Goal: Communication & Community: Connect with others

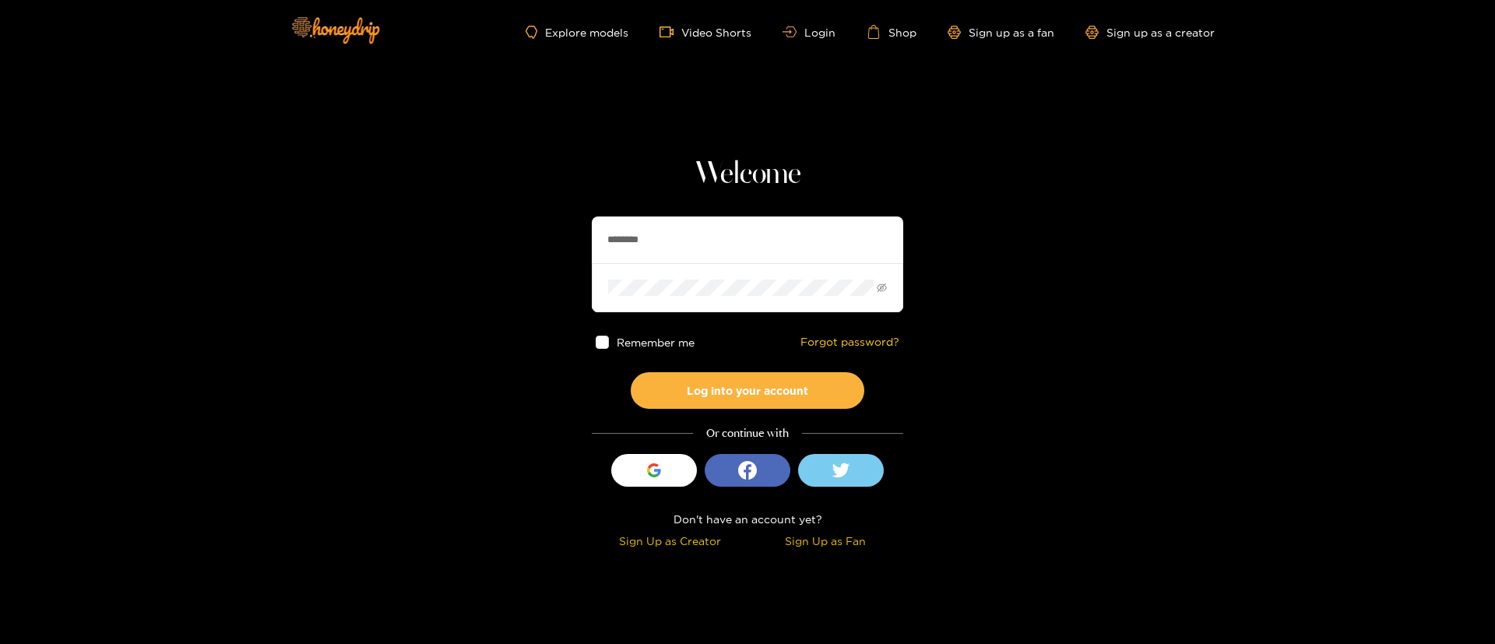
click at [978, 459] on section "Welcome ******** Remember me Forgot password? Log into your account Or continue…" at bounding box center [747, 276] width 1495 height 553
drag, startPoint x: 912, startPoint y: 441, endPoint x: 780, endPoint y: 422, distance: 133.0
click at [841, 434] on section "Welcome ******** Remember me Forgot password? Log into your account Or continue…" at bounding box center [747, 276] width 1495 height 553
click at [780, 422] on div "Welcome ******** Remember me Forgot password? Log into your account Or continue…" at bounding box center [747, 355] width 311 height 398
click at [735, 434] on div "Or continue with" at bounding box center [747, 433] width 311 height 18
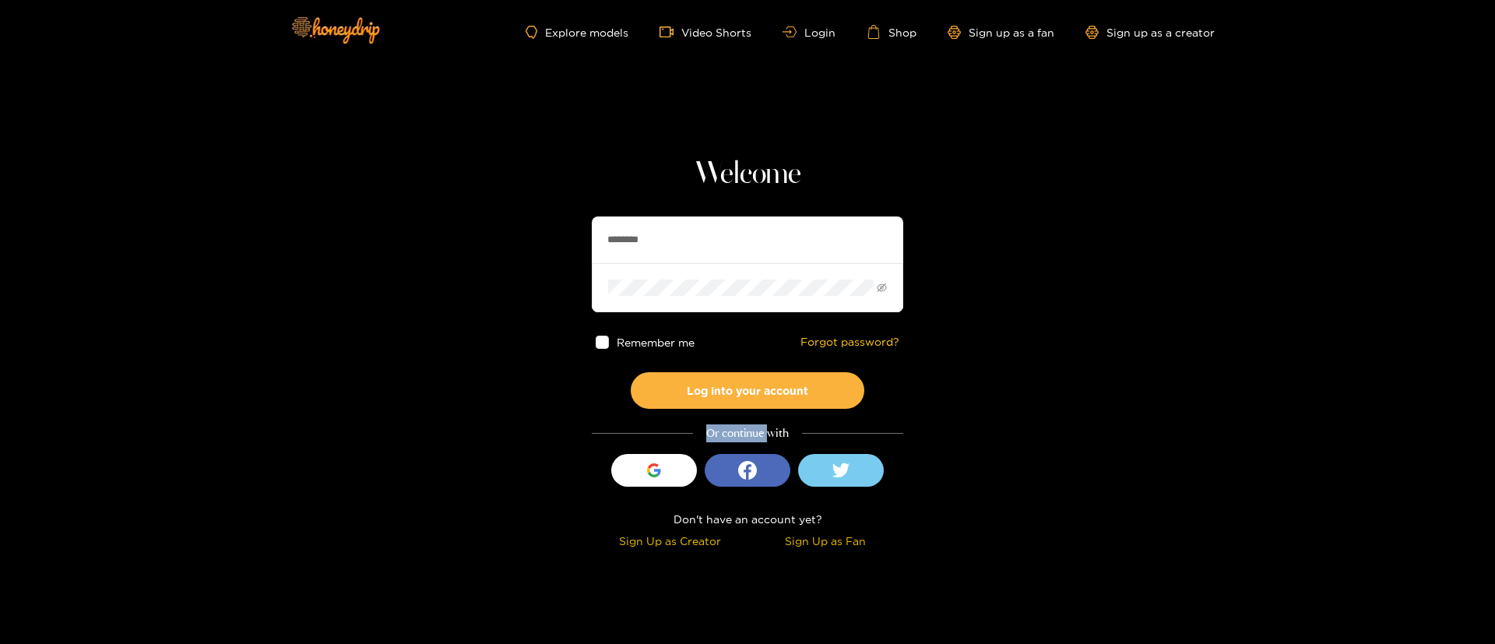
drag, startPoint x: 706, startPoint y: 435, endPoint x: 770, endPoint y: 432, distance: 63.9
click at [770, 432] on div "Or continue with" at bounding box center [747, 433] width 311 height 18
click at [772, 432] on div "Or continue with" at bounding box center [747, 433] width 311 height 18
drag, startPoint x: 786, startPoint y: 434, endPoint x: 680, endPoint y: 442, distance: 106.2
click at [680, 442] on div "Welcome ******** Remember me Forgot password? Log into your account Or continue…" at bounding box center [747, 355] width 311 height 398
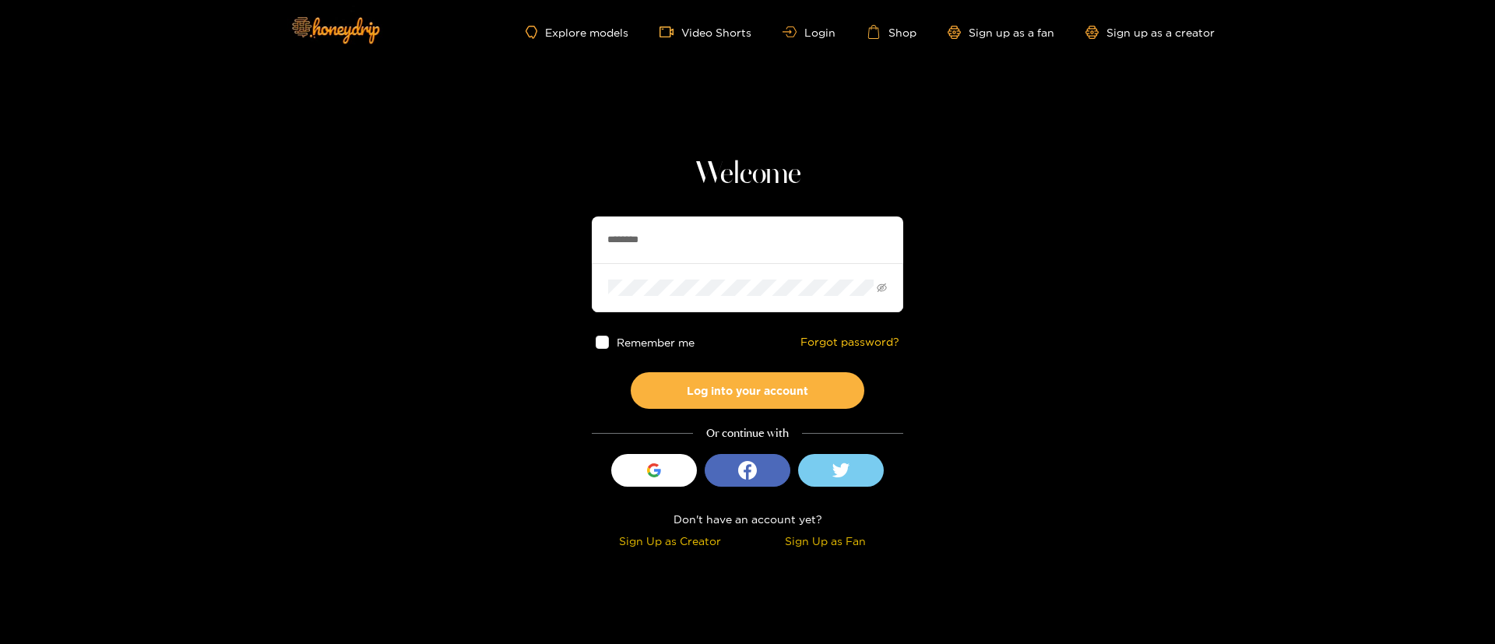
click at [704, 430] on div "Or continue with" at bounding box center [747, 433] width 311 height 18
drag, startPoint x: 707, startPoint y: 435, endPoint x: 790, endPoint y: 429, distance: 83.5
click at [790, 429] on div "Or continue with" at bounding box center [747, 433] width 311 height 18
click at [803, 430] on div "Or continue with" at bounding box center [747, 433] width 311 height 18
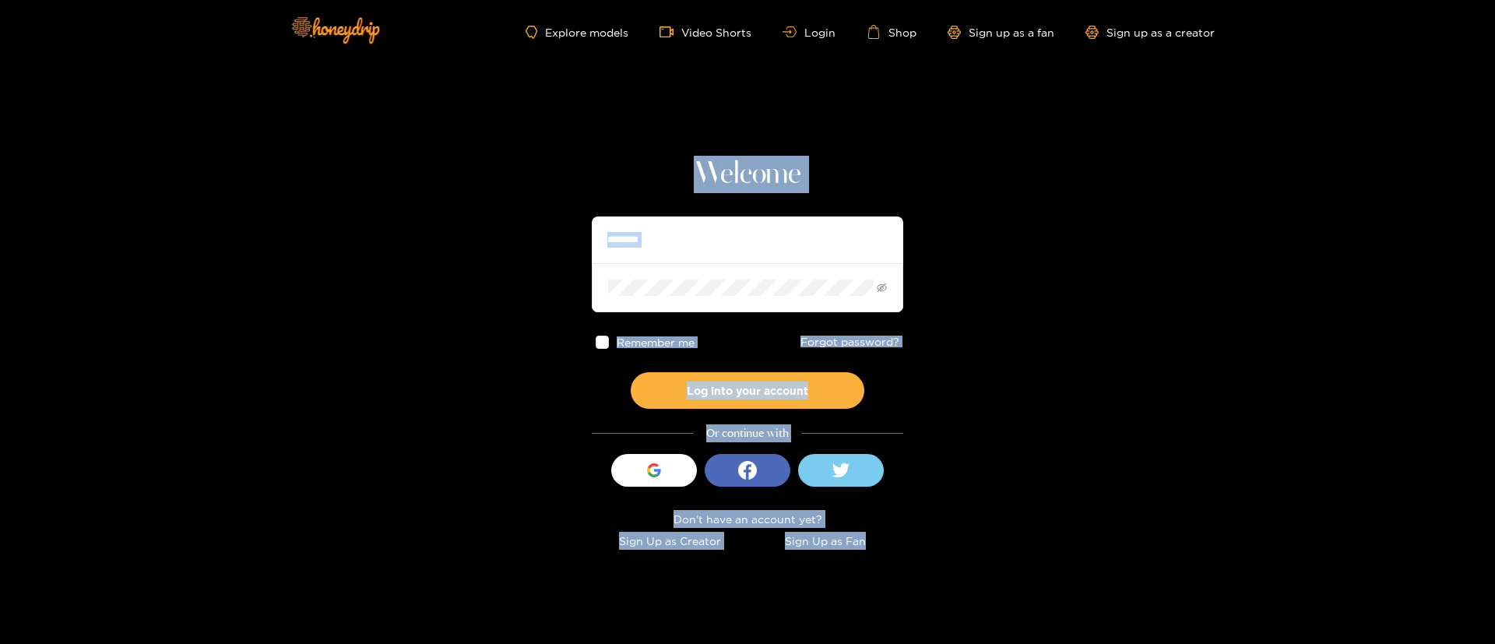
drag, startPoint x: 744, startPoint y: 173, endPoint x: 915, endPoint y: 543, distance: 407.2
click at [915, 543] on section "Welcome ******** Remember me Forgot password? Log into your account Or continue…" at bounding box center [747, 276] width 1495 height 553
click at [940, 542] on section "Welcome ******** Remember me Forgot password? Log into your account Or continue…" at bounding box center [747, 276] width 1495 height 553
drag, startPoint x: 696, startPoint y: 167, endPoint x: 965, endPoint y: 549, distance: 466.9
click at [950, 559] on body "Explore models Video Shorts Login Shop Sign up as a fan Sign up as a creator We…" at bounding box center [747, 322] width 1495 height 644
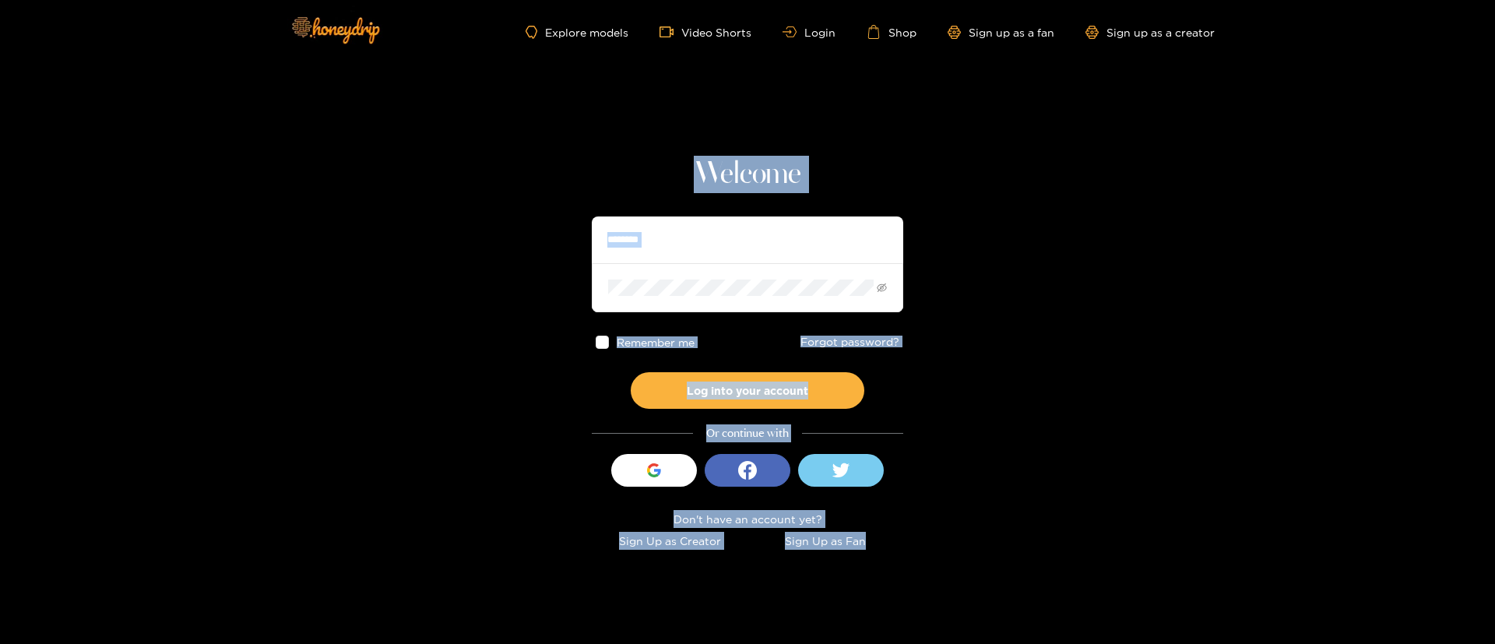
click at [967, 548] on section "Welcome ******** Remember me Forgot password? Log into your account Or continue…" at bounding box center [747, 276] width 1495 height 553
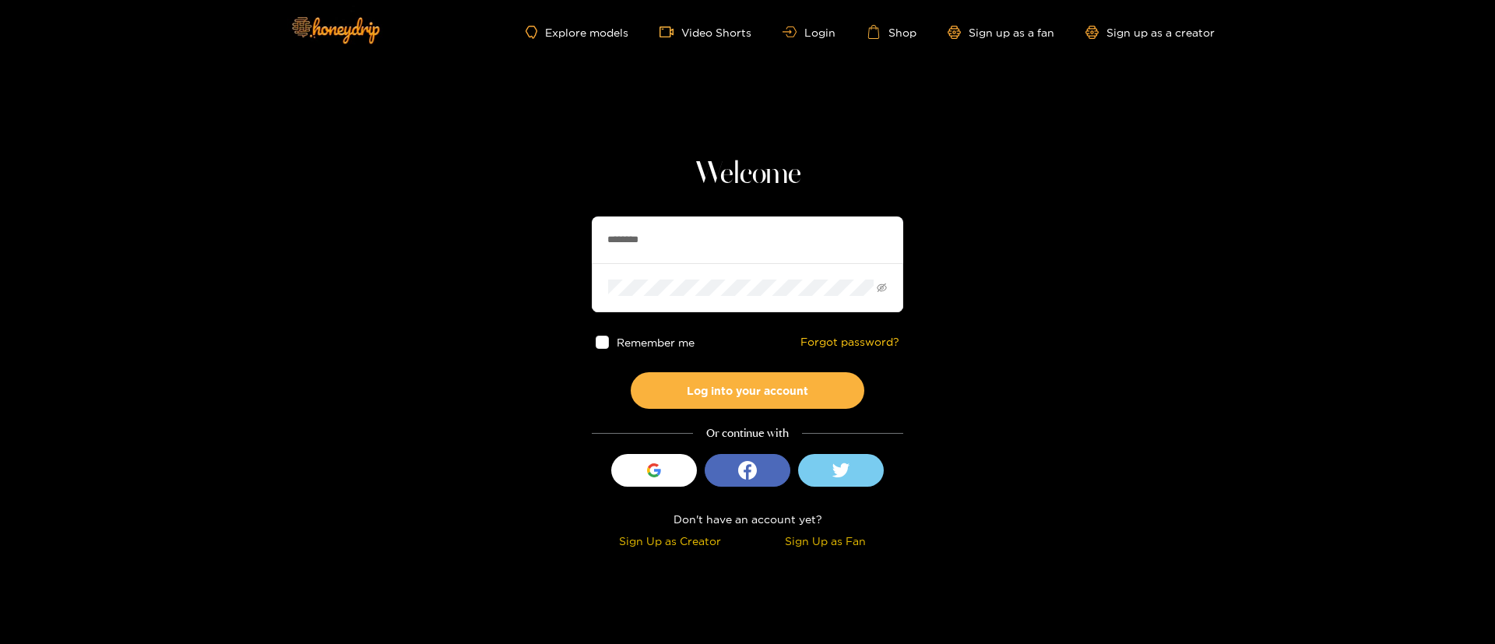
click at [690, 237] on input "********" at bounding box center [747, 239] width 311 height 47
type input "*********"
click at [732, 388] on button "Log into your account" at bounding box center [748, 390] width 234 height 37
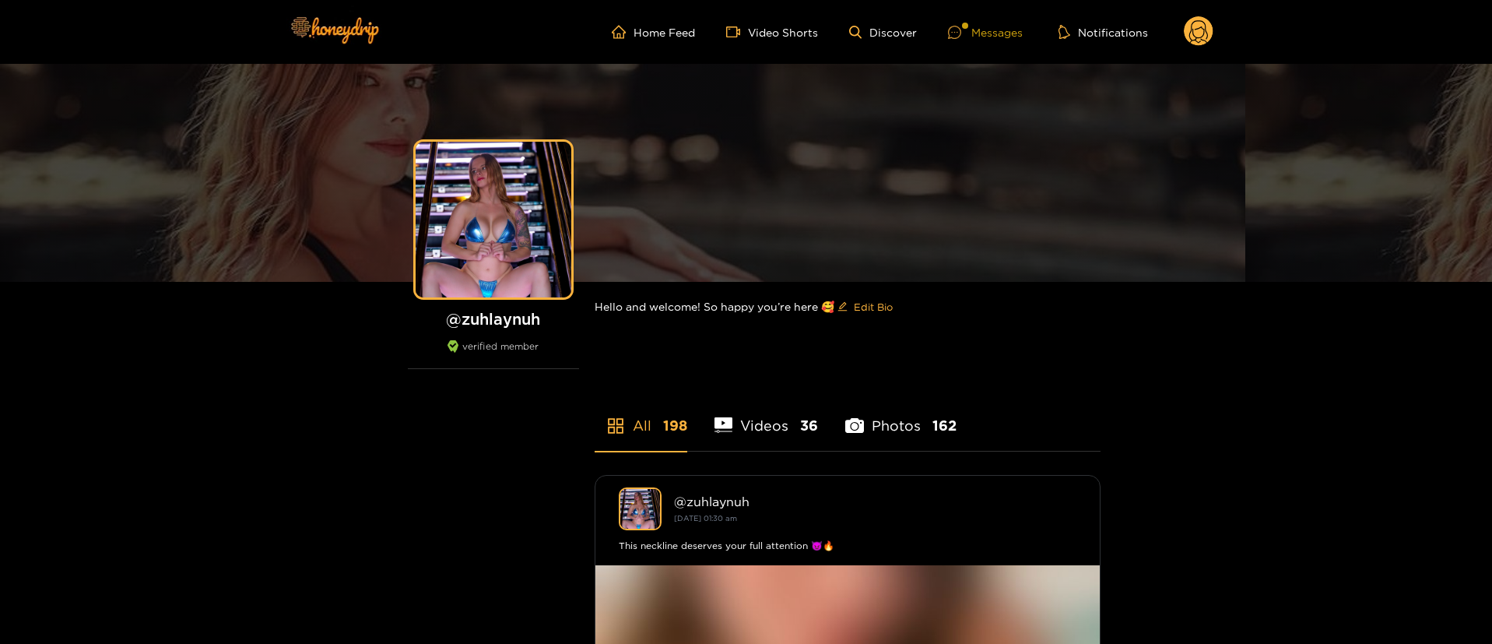
click at [992, 31] on div "Messages" at bounding box center [985, 32] width 75 height 18
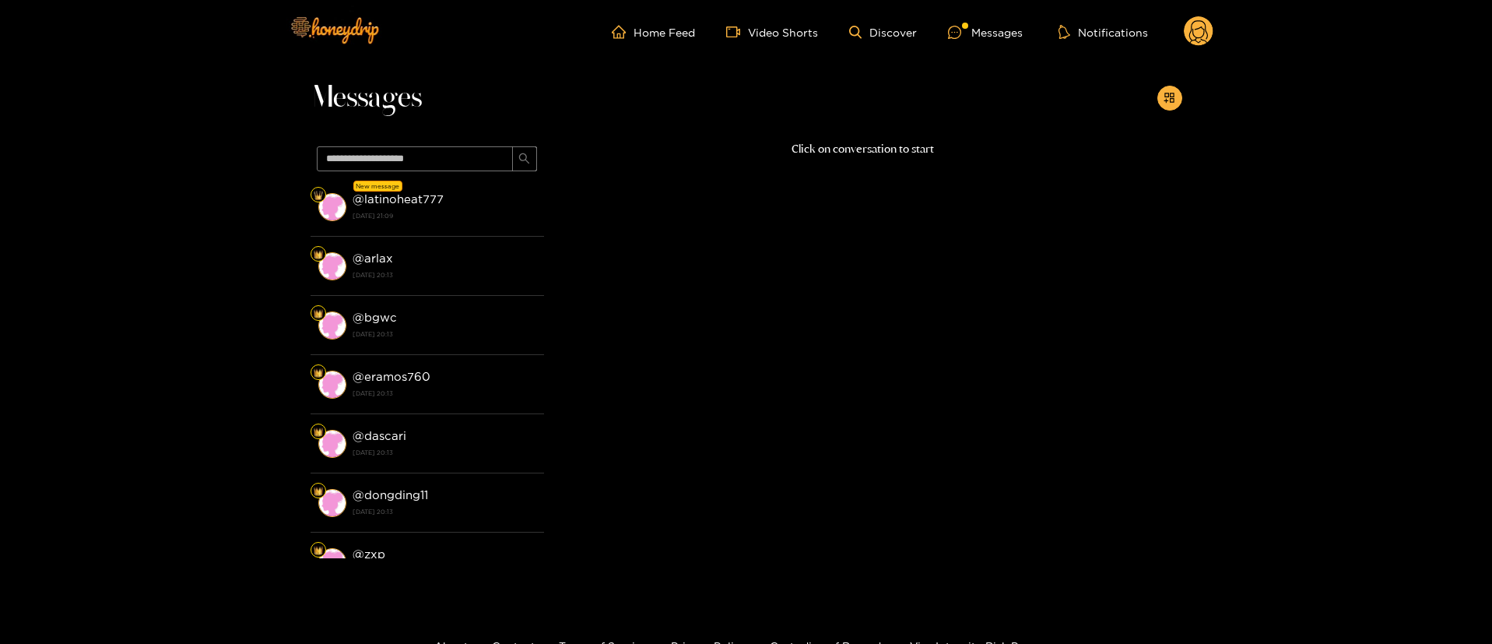
drag, startPoint x: 783, startPoint y: 139, endPoint x: 934, endPoint y: 146, distance: 151.1
click at [934, 146] on p "Click on conversation to start" at bounding box center [863, 149] width 638 height 18
click at [996, 155] on p "Click on conversation to start" at bounding box center [863, 149] width 638 height 18
click at [940, 158] on div "Click on conversation to start" at bounding box center [863, 345] width 638 height 410
click at [927, 156] on p "Click on conversation to start" at bounding box center [863, 149] width 638 height 18
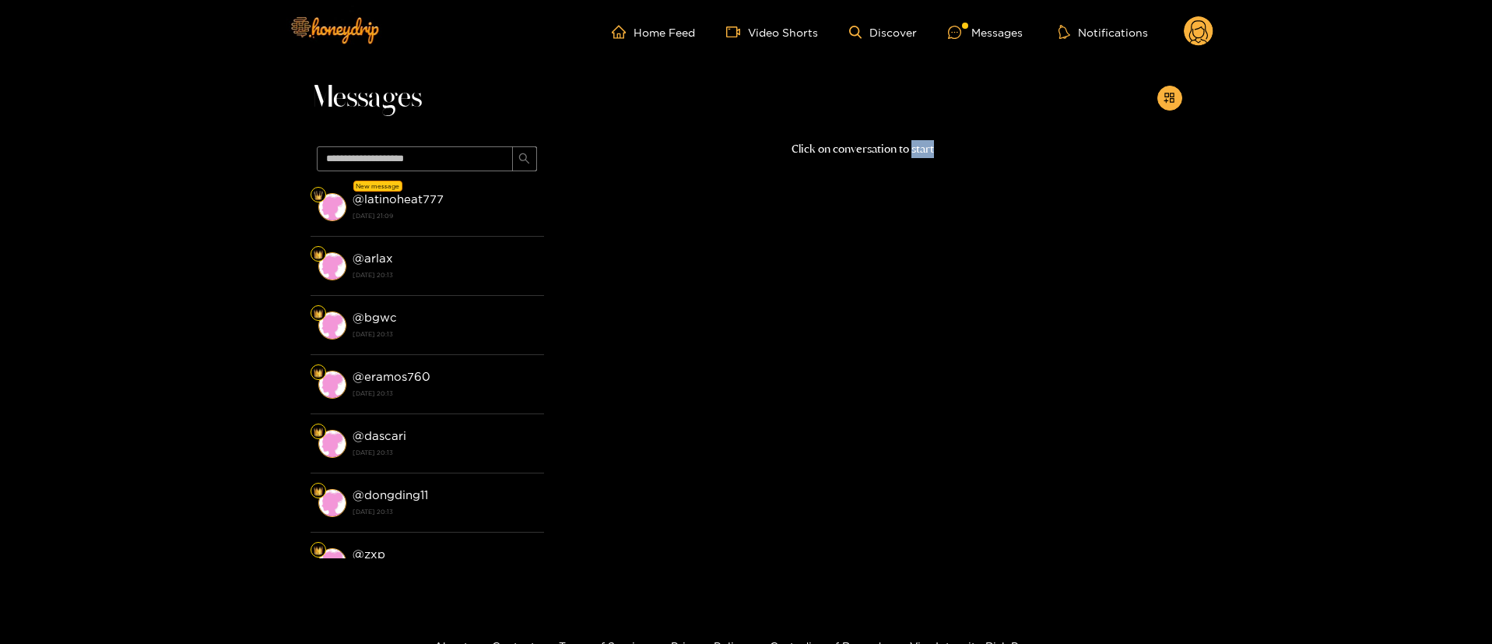
click at [927, 156] on p "Click on conversation to start" at bounding box center [863, 149] width 638 height 18
click at [926, 155] on p "Click on conversation to start" at bounding box center [863, 149] width 638 height 18
click at [717, 286] on div "Click on conversation to start" at bounding box center [863, 345] width 638 height 410
click at [721, 290] on div "Click on conversation to start" at bounding box center [863, 345] width 638 height 410
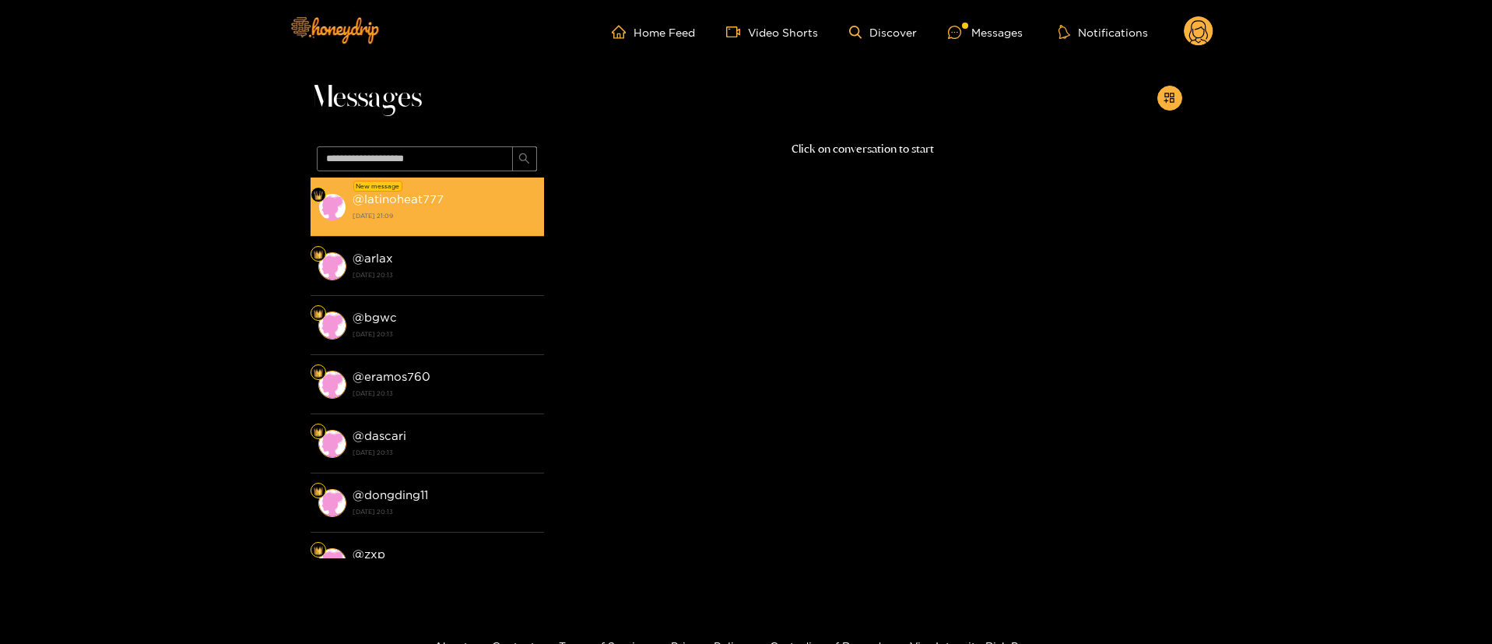
click at [377, 209] on strong "14 August 2025 21:09" at bounding box center [445, 216] width 184 height 14
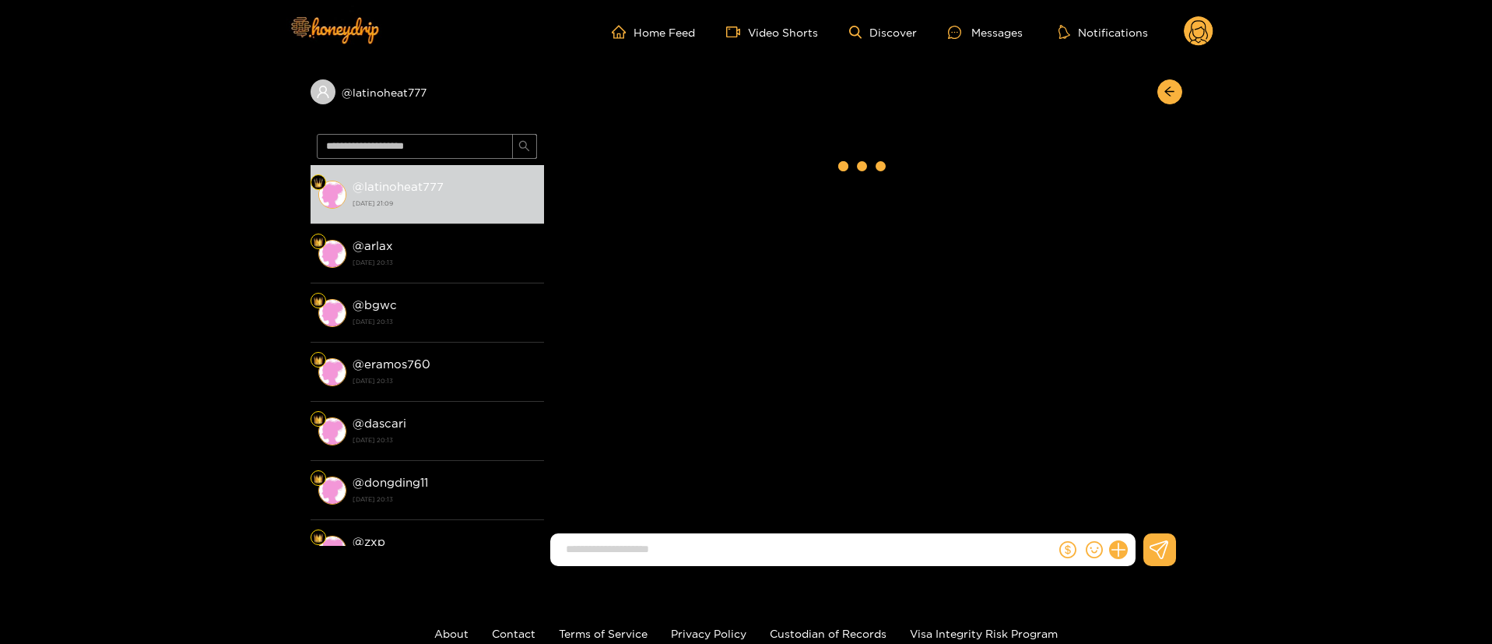
click at [885, 344] on div "Ghost Vazquez" at bounding box center [863, 333] width 638 height 410
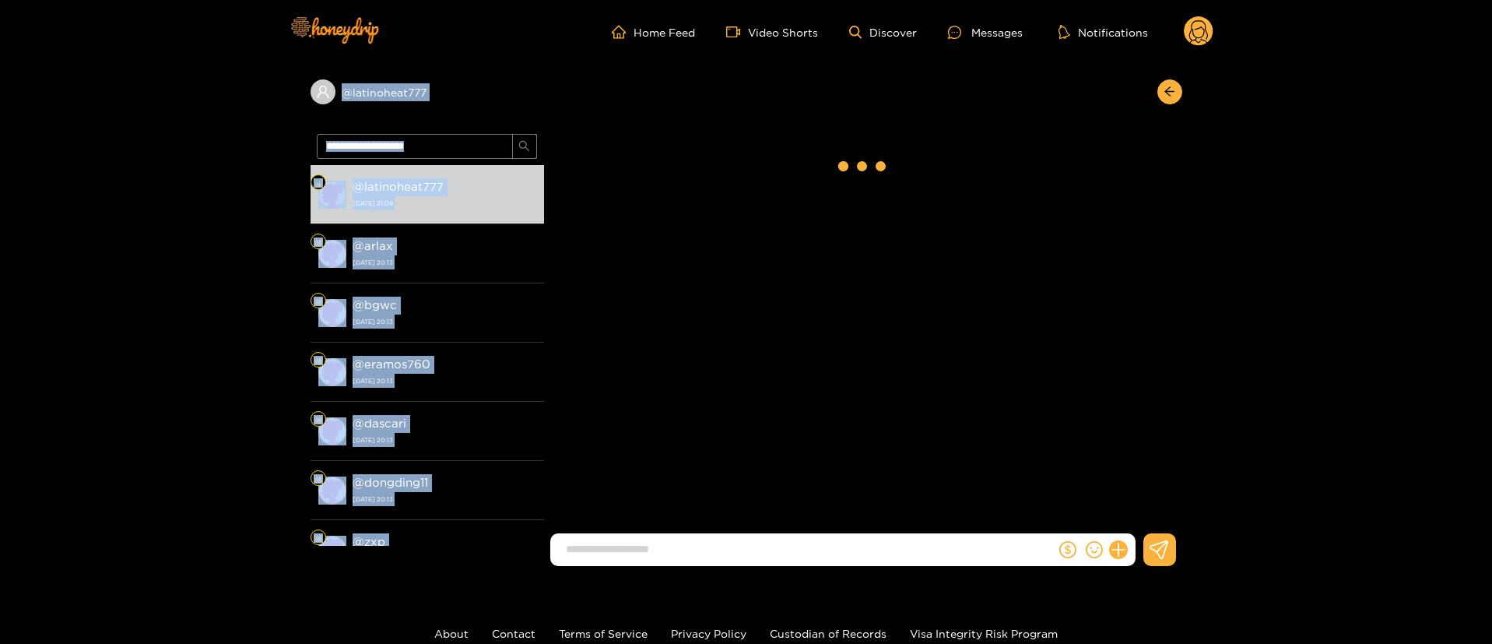
drag, startPoint x: 267, startPoint y: 66, endPoint x: 556, endPoint y: 152, distance: 301.2
click at [556, 152] on div "@ latinoheat777 @ latinoheat777 14 August 2025 21:09 @ arlax 14 August 2025 20:…" at bounding box center [746, 321] width 1492 height 515
click at [551, 87] on div "@ latinoheat777" at bounding box center [747, 96] width 872 height 64
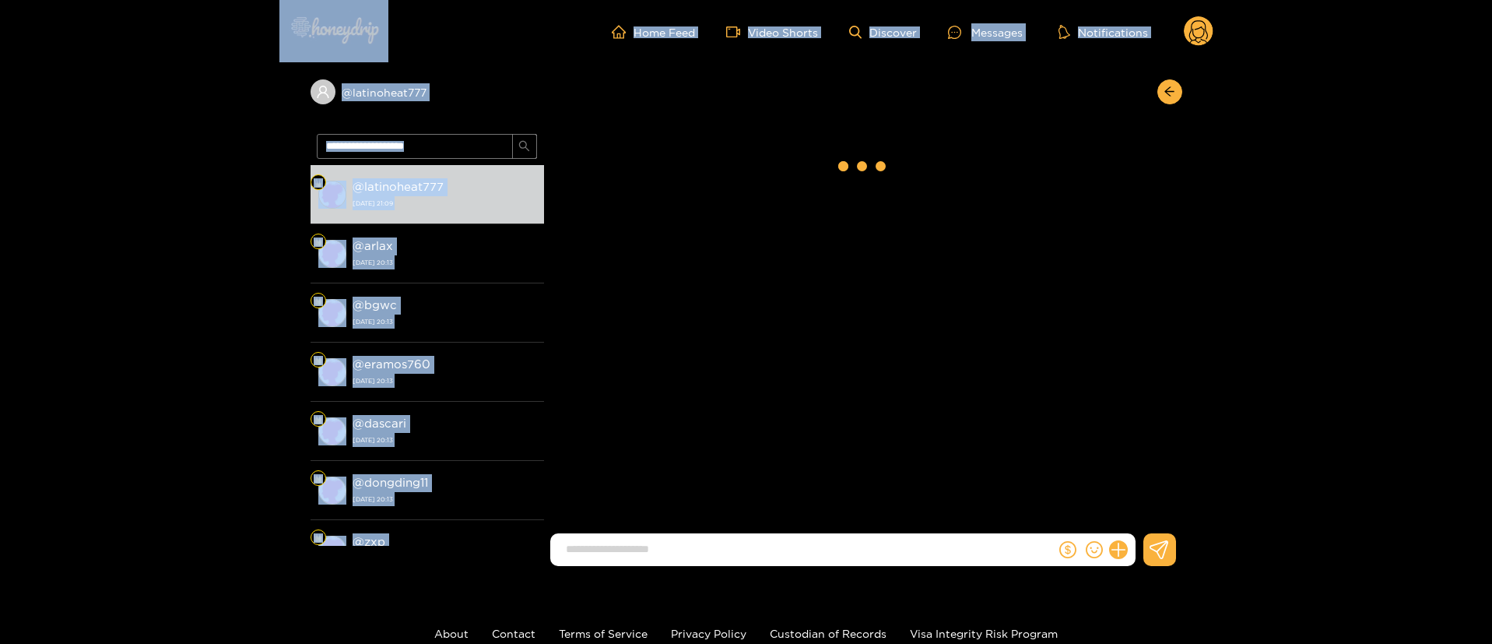
drag, startPoint x: 255, startPoint y: 18, endPoint x: 666, endPoint y: 397, distance: 559.7
click at [666, 397] on div "Home Feed Video Shorts Discover Messages Notifications 0 @ latinoheat777 @ lati…" at bounding box center [746, 374] width 1492 height 748
click at [666, 397] on div "Ghost Vazquez" at bounding box center [863, 333] width 638 height 410
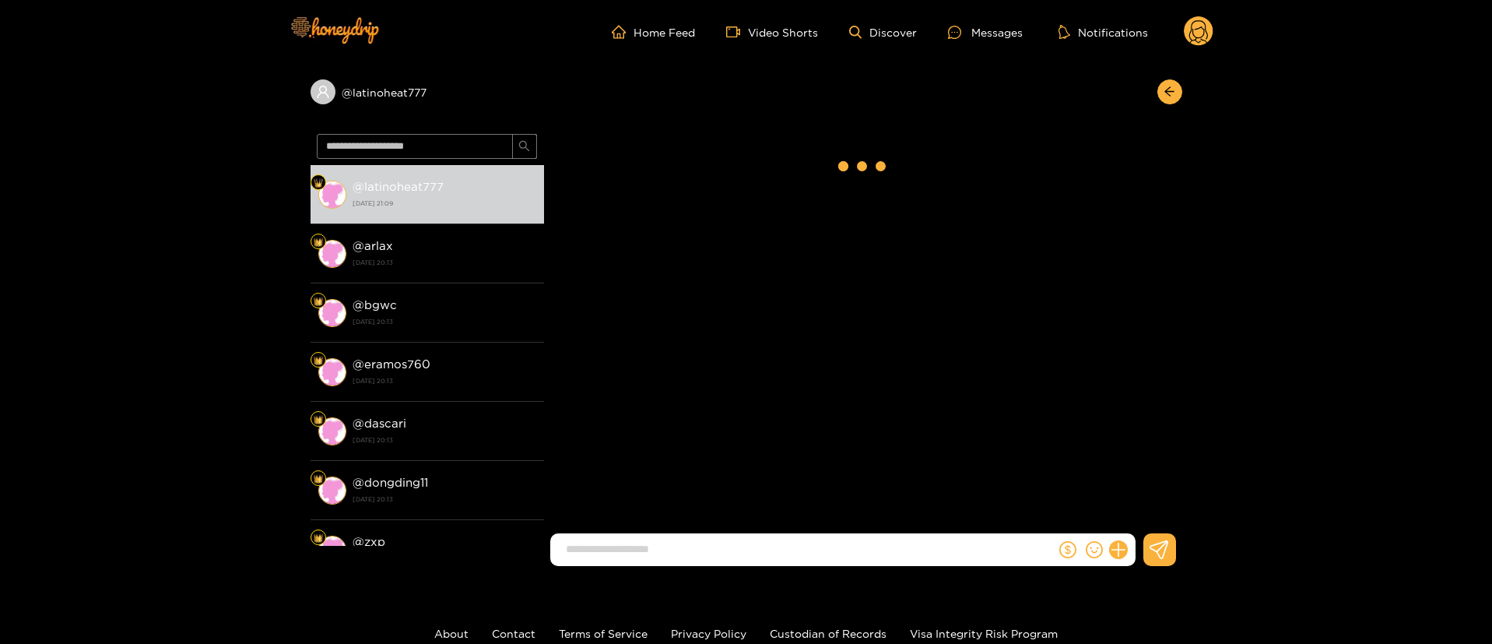
click at [860, 368] on div "Ghost Vazquez" at bounding box center [863, 333] width 638 height 410
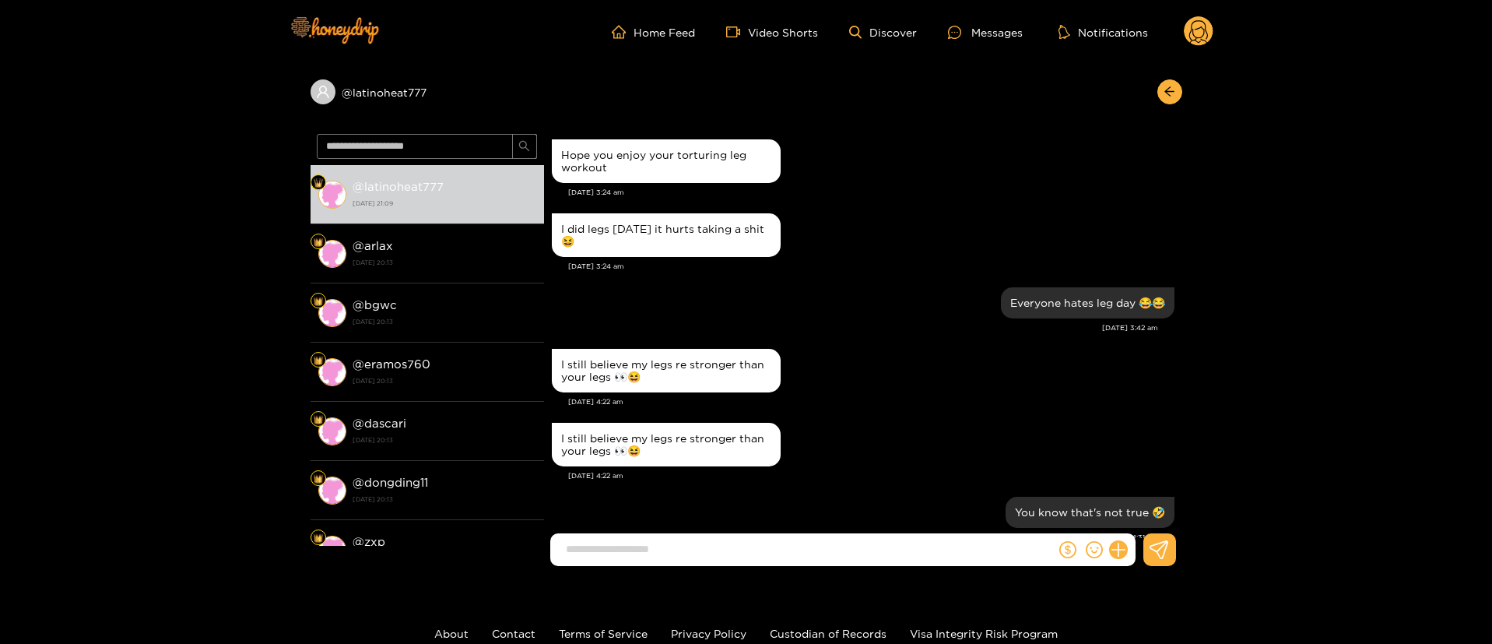
scroll to position [1471, 0]
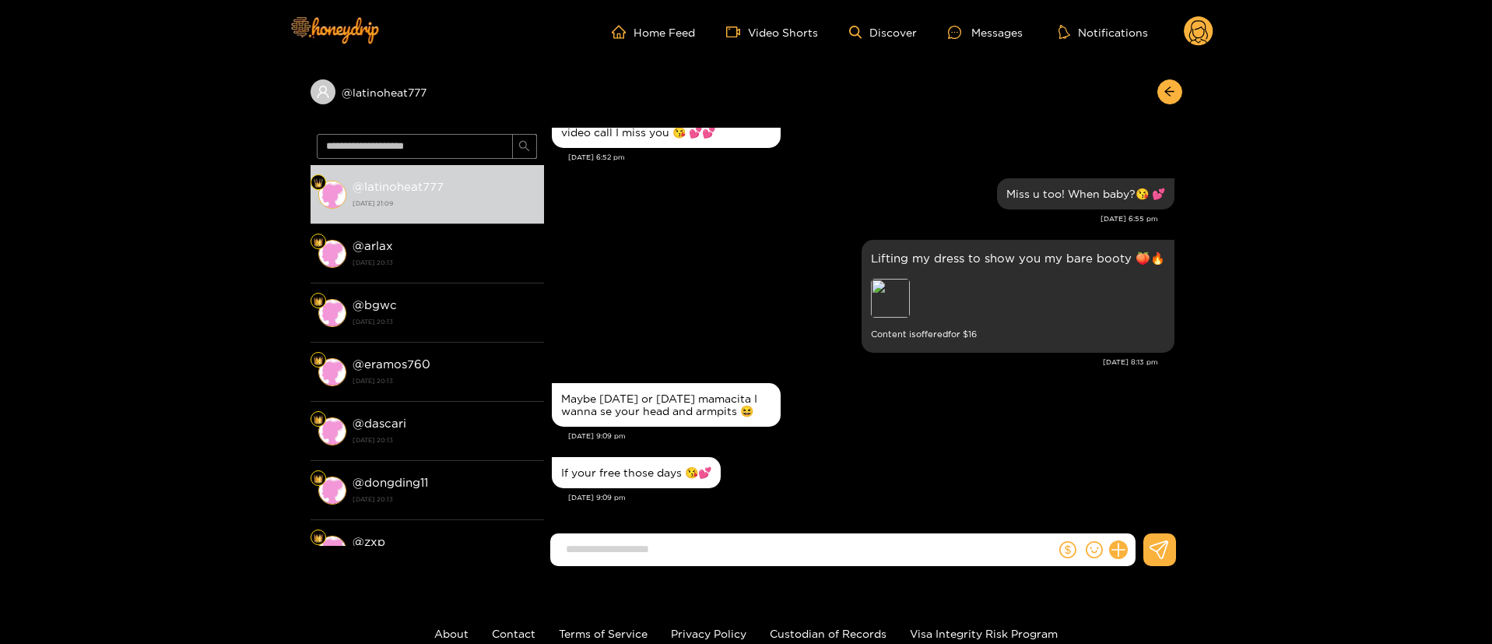
click at [999, 357] on div "Aug. 14, 8:13 pm" at bounding box center [855, 362] width 606 height 11
click at [886, 478] on div "If your free those days 😘💕" at bounding box center [863, 472] width 623 height 39
click at [848, 324] on div "Lifting my dress to show you my bare booty 🍑🔥 Preview Content is offered for $ …" at bounding box center [863, 296] width 623 height 121
click at [852, 338] on div "Lifting my dress to show you my bare booty 🍑🔥 Preview Content is offered for $ …" at bounding box center [863, 296] width 623 height 121
click at [863, 449] on div "Maybe next Thursday or Friday mamacita I wanna se your head and armpits 😆 Aug. …" at bounding box center [863, 416] width 623 height 74
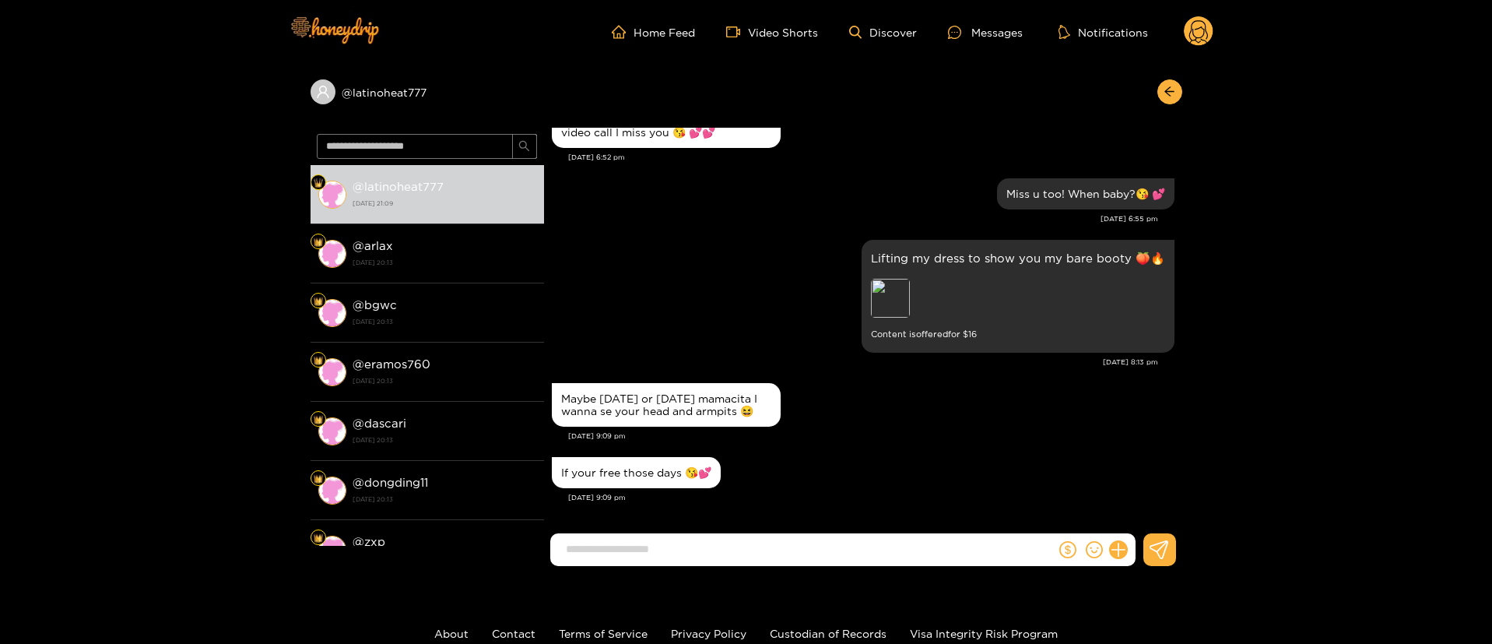
click at [829, 486] on div "If your free those days 😘💕" at bounding box center [863, 472] width 623 height 39
click at [763, 314] on div "Lifting my dress to show you my bare booty 🍑🔥 Preview Content is offered for $ …" at bounding box center [863, 296] width 623 height 121
drag, startPoint x: 659, startPoint y: 273, endPoint x: 648, endPoint y: 253, distance: 23.0
click at [660, 273] on div "Lifting my dress to show you my bare booty 🍑🔥 Preview Content is offered for $ …" at bounding box center [863, 296] width 623 height 121
click at [687, 261] on div "Lifting my dress to show you my bare booty 🍑🔥 Preview Content is offered for $ …" at bounding box center [863, 296] width 623 height 121
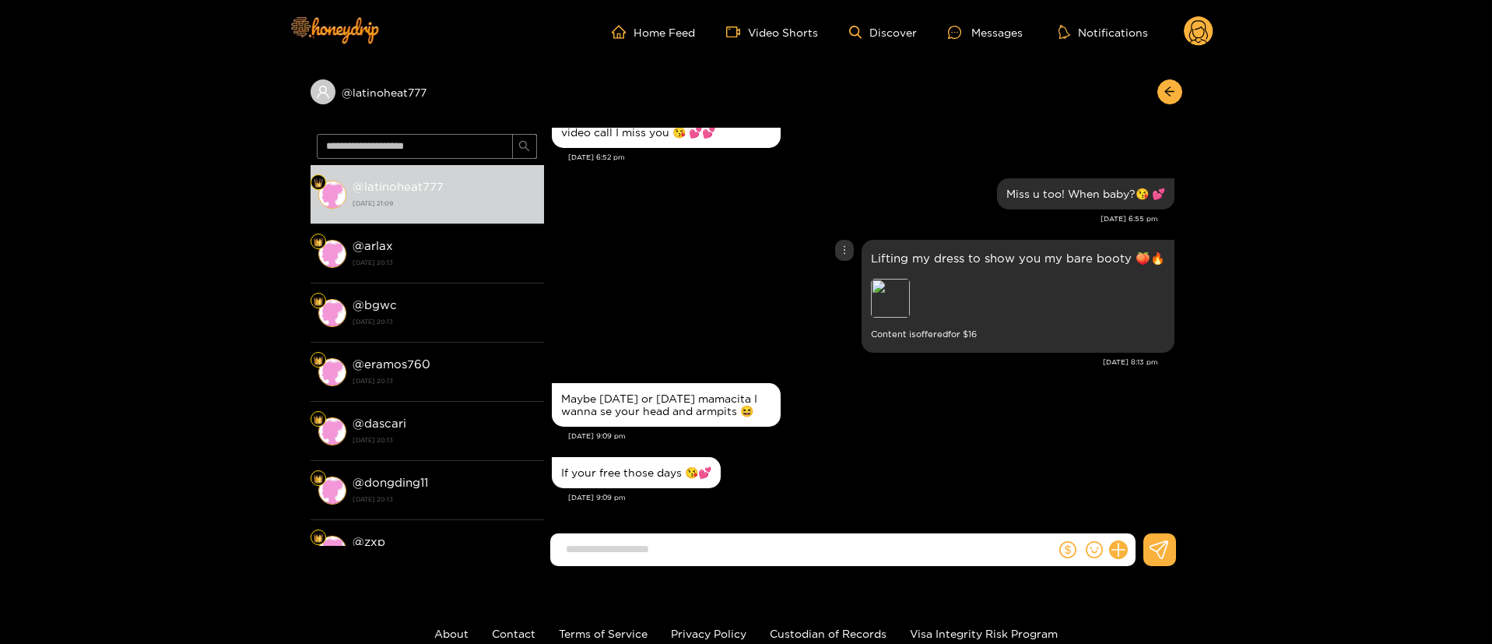
click at [687, 261] on div "Lifting my dress to show you my bare booty 🍑🔥 Preview Content is offered for $ …" at bounding box center [863, 296] width 623 height 121
click at [664, 258] on div "Lifting my dress to show you my bare booty 🍑🔥 Preview Content is offered for $ …" at bounding box center [863, 296] width 623 height 121
click at [680, 237] on div "Lifting my dress to show you my bare booty 🍑🔥 Preview Content is offered for $ …" at bounding box center [863, 296] width 623 height 121
click at [730, 357] on div "Aug. 14, 8:13 pm" at bounding box center [855, 362] width 606 height 11
click at [757, 323] on div "Lifting my dress to show you my bare booty 🍑🔥 Preview Content is offered for $ …" at bounding box center [863, 296] width 623 height 121
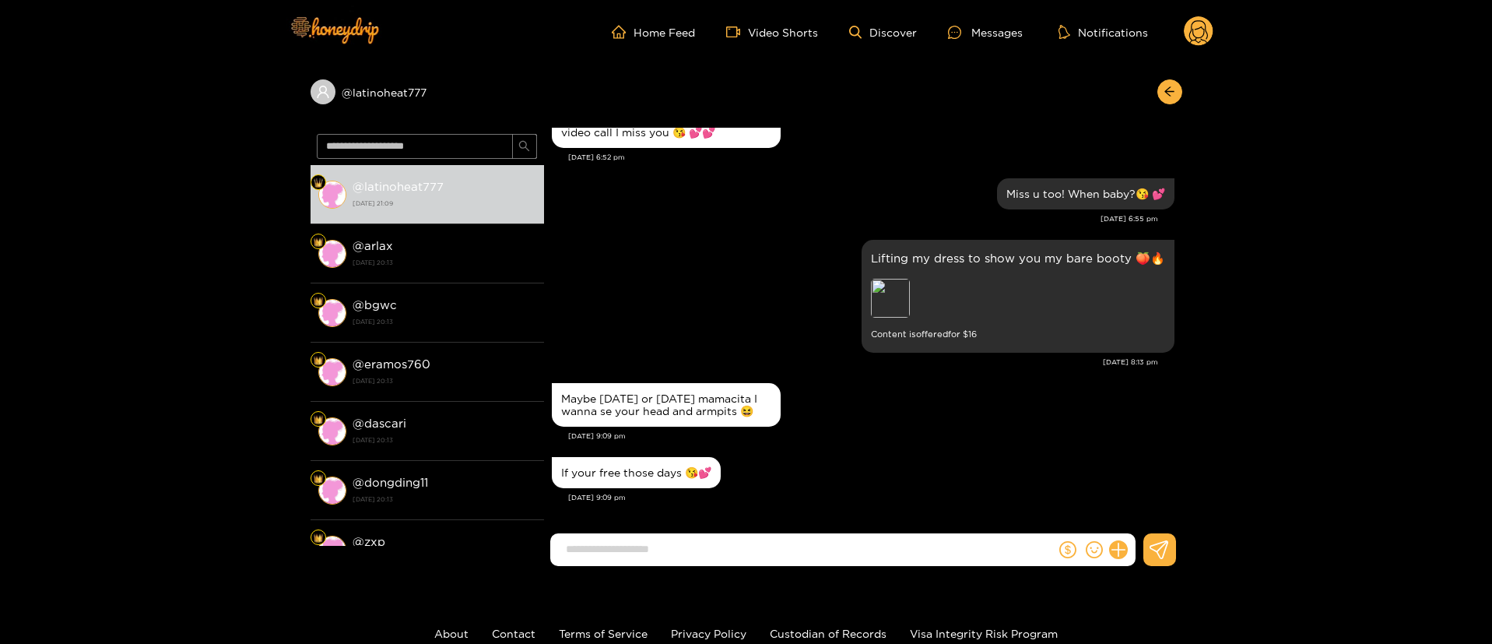
click at [770, 379] on div "Maybe next Thursday or Friday mamacita I wanna se your head and armpits 😆" at bounding box center [863, 404] width 623 height 51
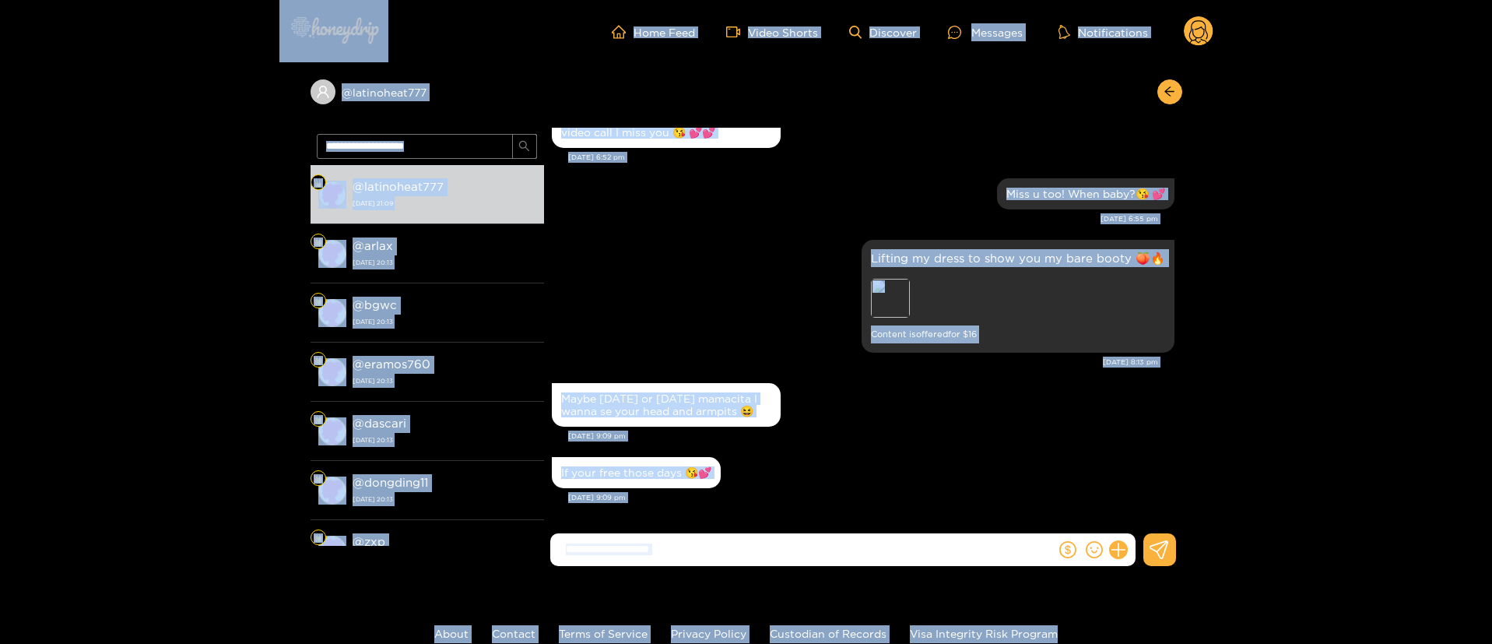
drag, startPoint x: 501, startPoint y: 59, endPoint x: 1021, endPoint y: 452, distance: 651.9
click at [1245, 601] on div "Home Feed Video Shorts Discover Messages Notifications 0 @ latinoheat777 @ lati…" at bounding box center [746, 374] width 1492 height 748
click at [871, 325] on small "Content is offered for $ 16" at bounding box center [1018, 334] width 294 height 18
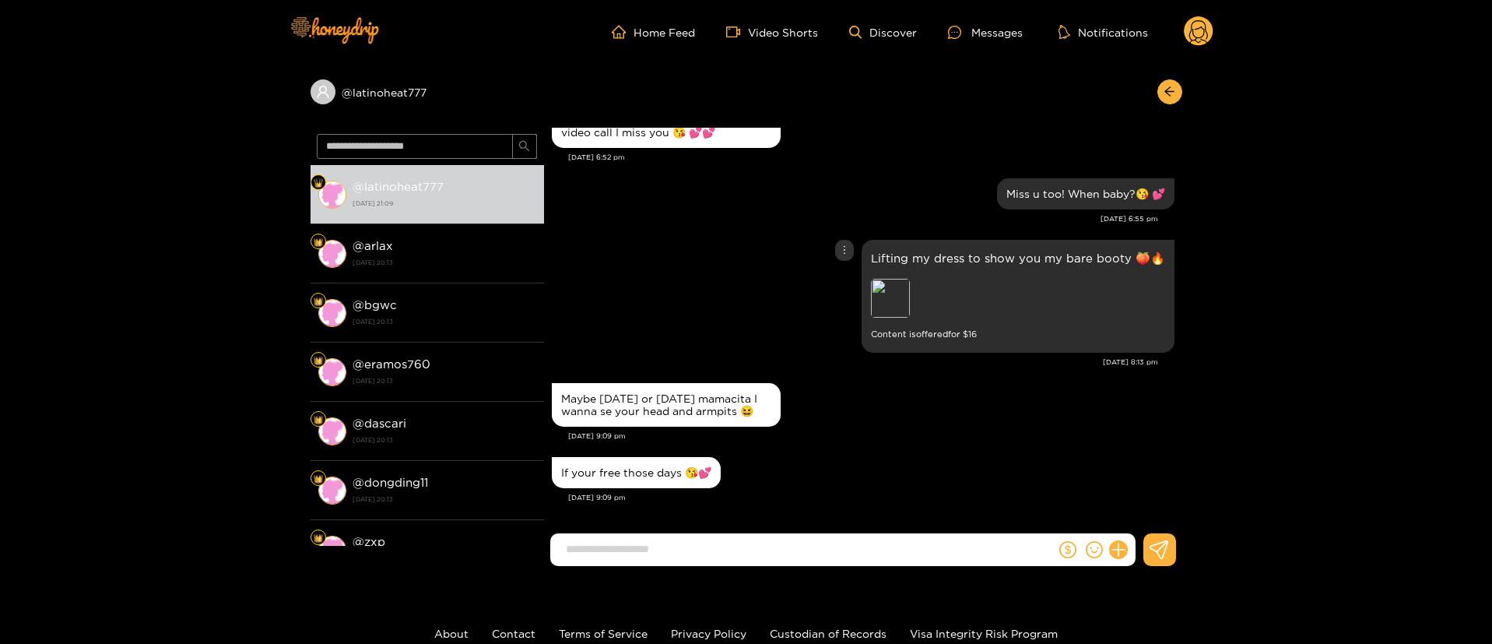
click at [694, 290] on div "Lifting my dress to show you my bare booty 🍑🔥 Preview Content is offered for $ …" at bounding box center [863, 296] width 623 height 121
click at [692, 357] on div "Aug. 14, 8:13 pm" at bounding box center [855, 362] width 606 height 11
click at [770, 240] on div "Lifting my dress to show you my bare booty 🍑🔥 Preview Content is offered for $ …" at bounding box center [863, 296] width 623 height 121
click at [769, 294] on div "Lifting my dress to show you my bare booty 🍑🔥 Preview Content is offered for $ …" at bounding box center [863, 296] width 623 height 121
click at [673, 281] on div "Lifting my dress to show you my bare booty 🍑🔥 Preview Content is offered for $ …" at bounding box center [863, 296] width 623 height 121
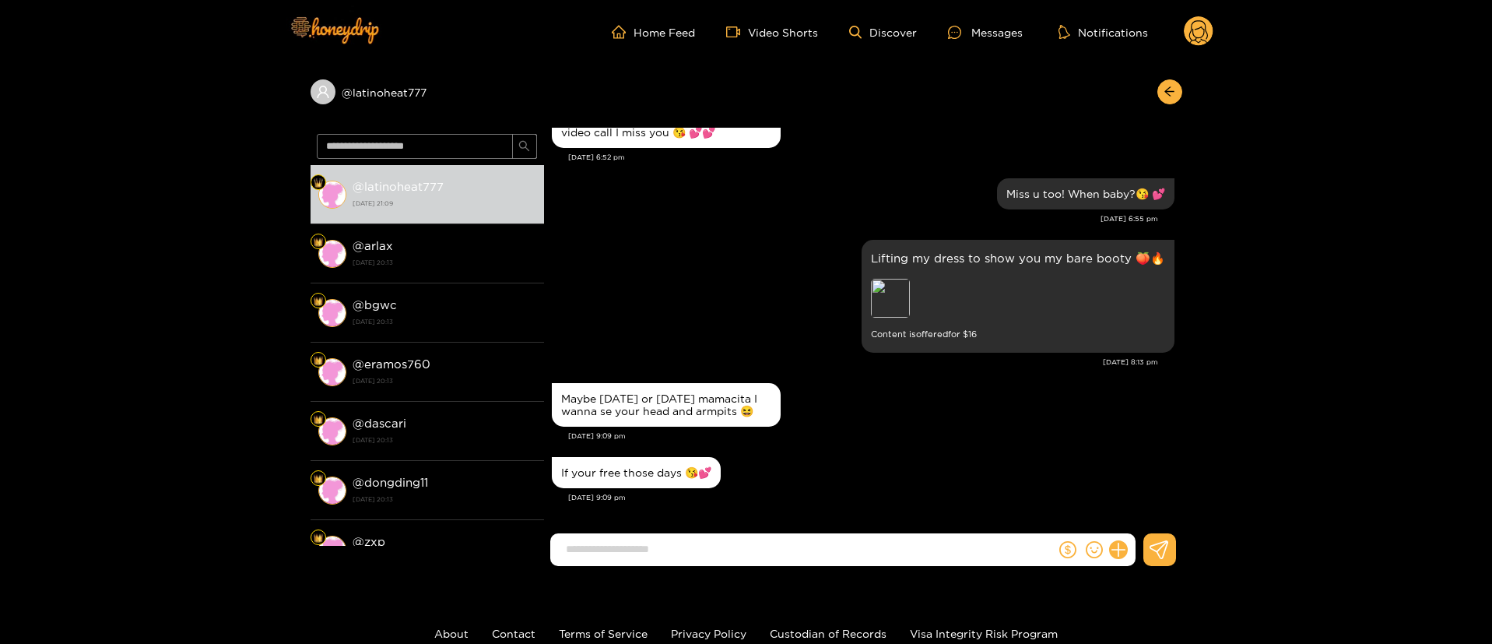
drag, startPoint x: 616, startPoint y: 359, endPoint x: 604, endPoint y: 376, distance: 20.7
click at [614, 362] on div "Lifting my dress to show you my bare booty 🍑🔥 Preview Content is offered for $ …" at bounding box center [863, 307] width 623 height 143
drag, startPoint x: 552, startPoint y: 395, endPoint x: 558, endPoint y: 385, distance: 11.9
click at [555, 395] on div "Maybe next Thursday or Friday mamacita I wanna se your head and armpits 😆" at bounding box center [666, 405] width 229 height 44
drag, startPoint x: 558, startPoint y: 385, endPoint x: 682, endPoint y: 425, distance: 130.2
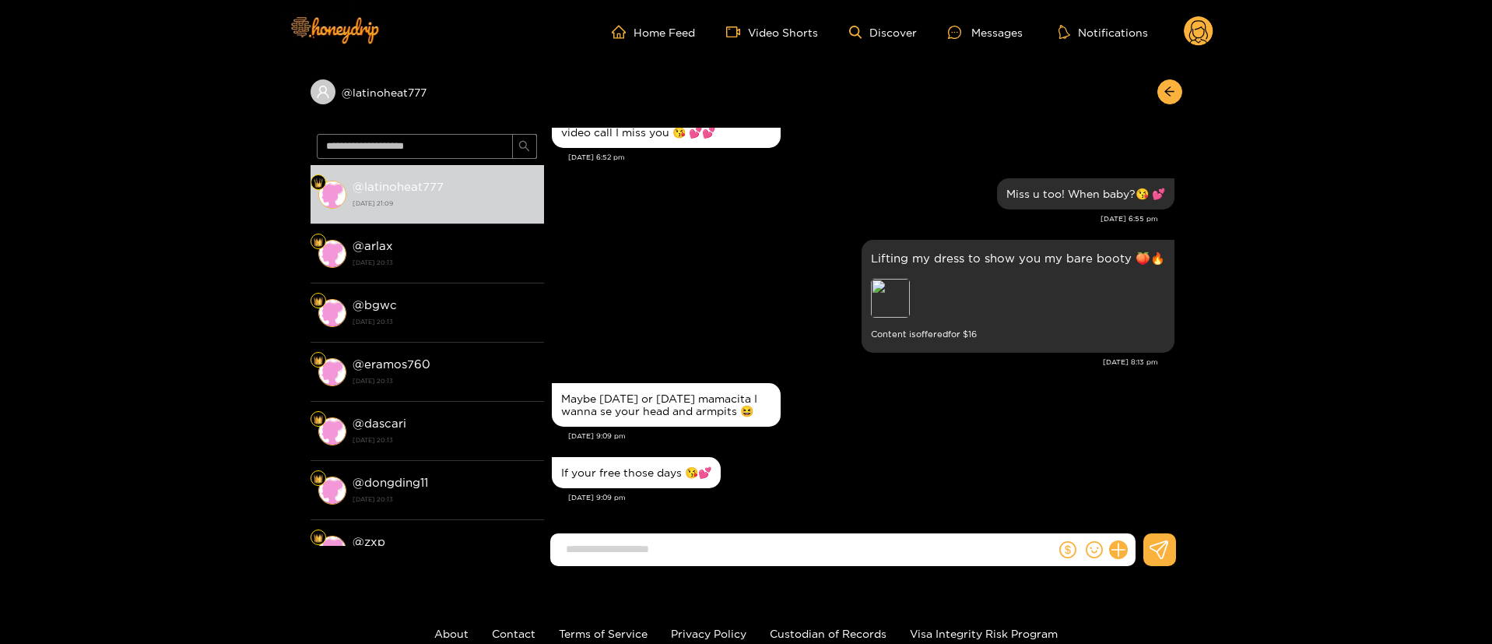
click at [682, 425] on div "Maybe next Thursday or Friday mamacita I wanna se your head and armpits 😆" at bounding box center [666, 405] width 229 height 44
click at [690, 473] on div "If your free those days 😘💕" at bounding box center [636, 472] width 150 height 12
click at [689, 476] on div "If your free those days 😘💕" at bounding box center [636, 472] width 150 height 12
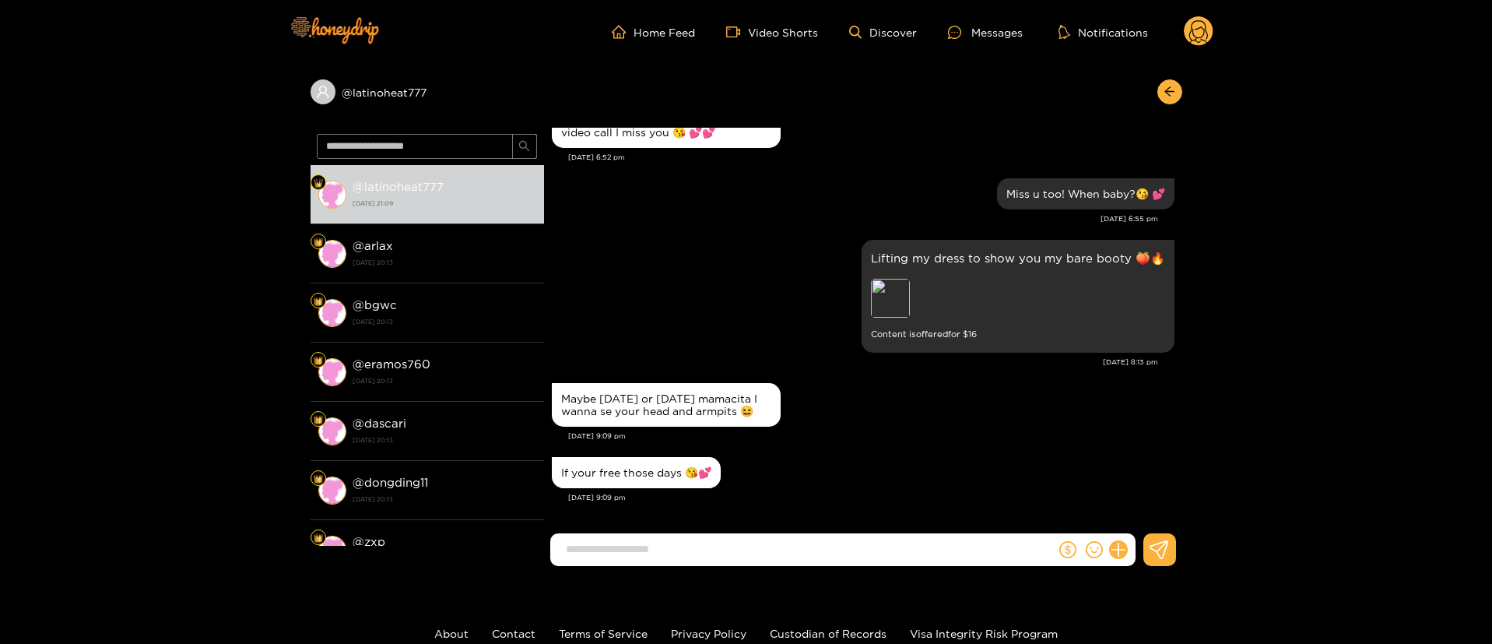
click at [1029, 459] on div "If your free those days 😘💕" at bounding box center [863, 472] width 623 height 39
click at [735, 395] on div "Maybe next Thursday or Friday mamacita I wanna se your head and armpits 😆" at bounding box center [666, 404] width 210 height 25
click at [628, 399] on div "Maybe next Thursday or Friday mamacita I wanna se your head and armpits 😆" at bounding box center [666, 404] width 210 height 25
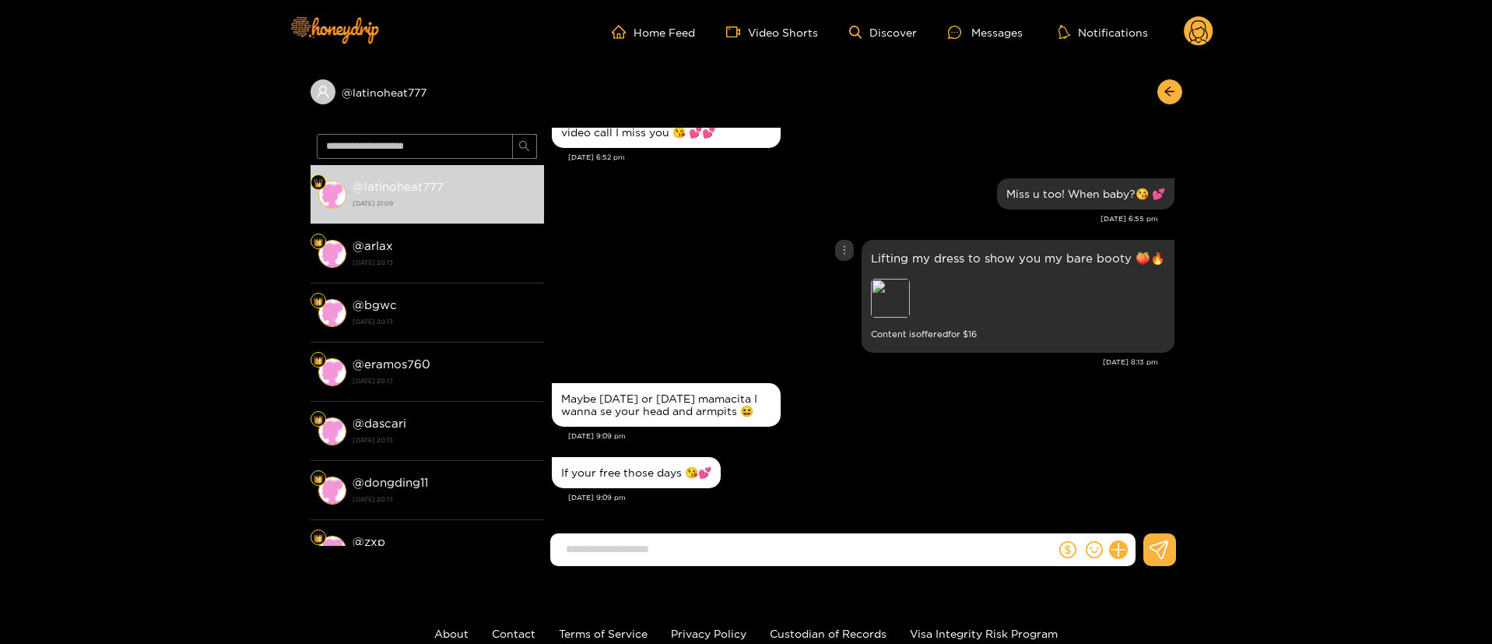
click at [690, 281] on div "Lifting my dress to show you my bare booty 🍑🔥 Preview Content is offered for $ …" at bounding box center [863, 296] width 623 height 121
click at [679, 284] on div "Lifting my dress to show you my bare booty 🍑🔥 Preview Content is offered for $ …" at bounding box center [863, 296] width 623 height 121
click at [571, 392] on div "Maybe next Thursday or Friday mamacita I wanna se your head and armpits 😆" at bounding box center [666, 404] width 210 height 25
click at [572, 392] on div "Maybe next Thursday or Friday mamacita I wanna se your head and armpits 😆" at bounding box center [666, 404] width 210 height 25
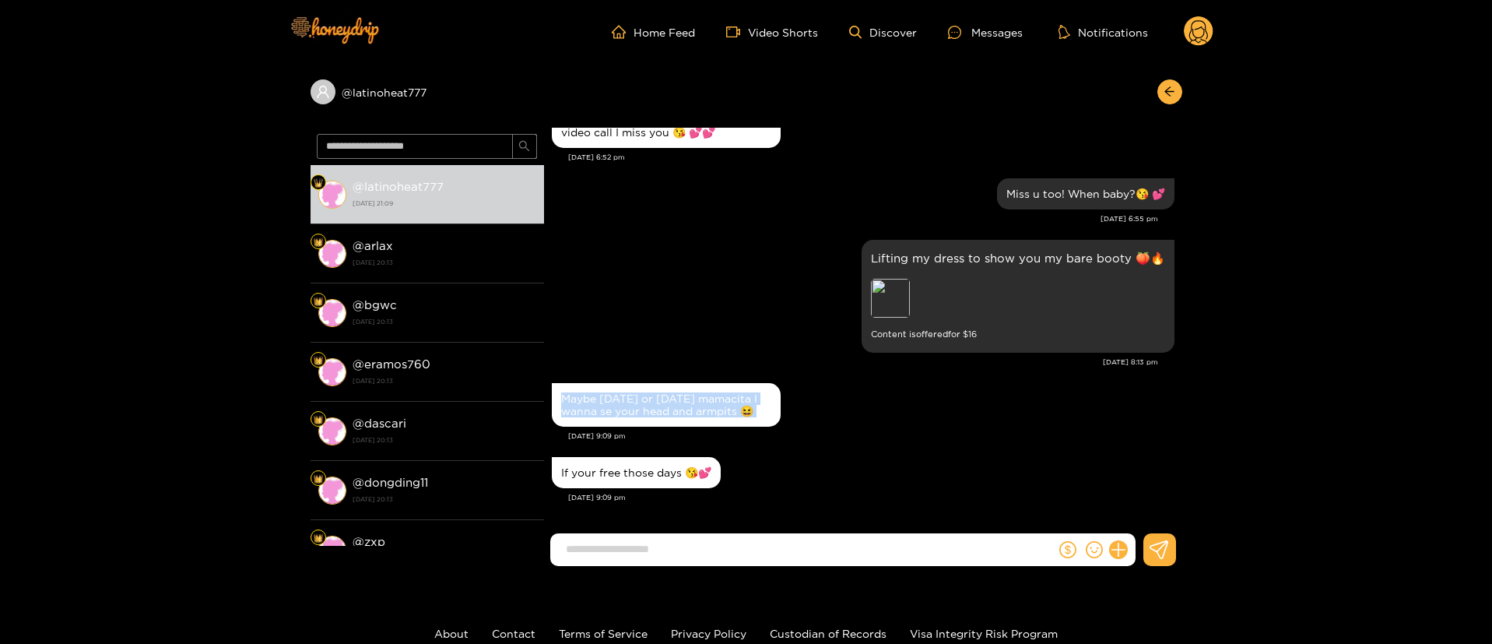
click at [572, 392] on div "Maybe next Thursday or Friday mamacita I wanna se your head and armpits 😆" at bounding box center [666, 404] width 210 height 25
click at [595, 341] on div "Lifting my dress to show you my bare booty 🍑🔥 Preview Content is offered for $ …" at bounding box center [863, 296] width 623 height 121
click at [586, 409] on div "Maybe next Thursday or Friday mamacita I wanna se your head and armpits 😆" at bounding box center [666, 404] width 210 height 25
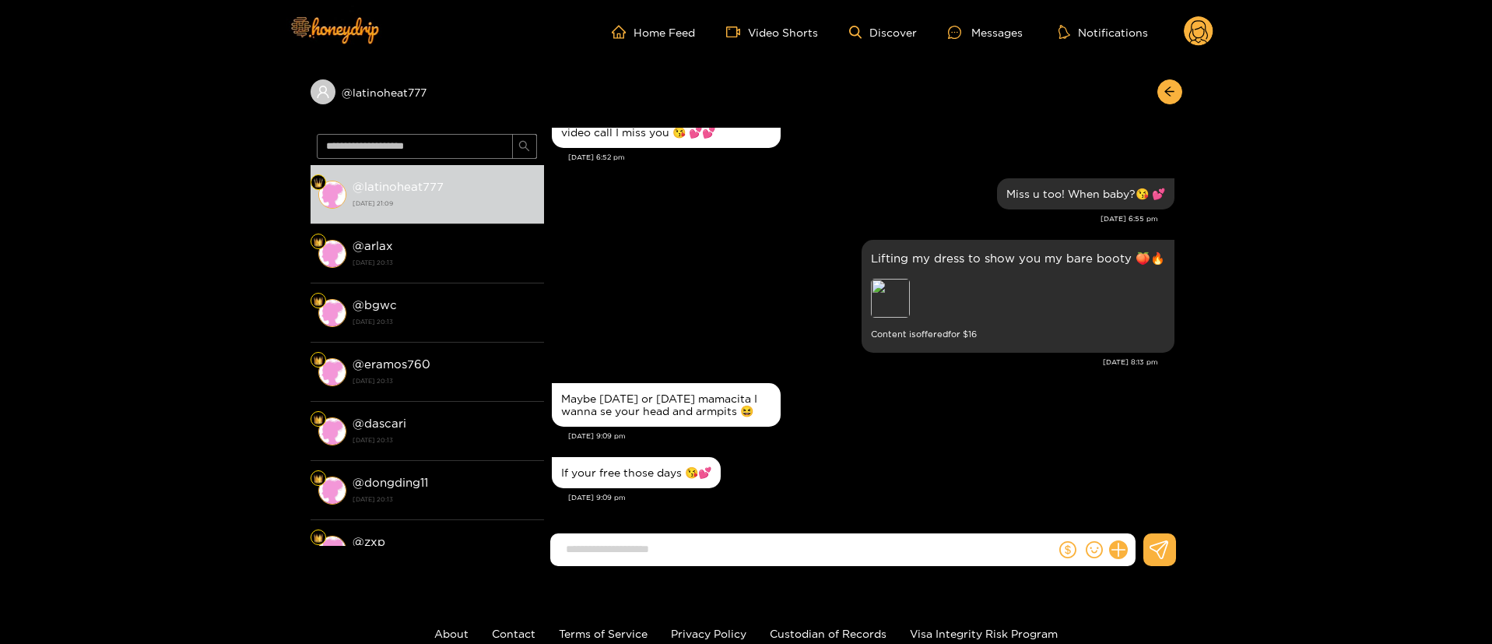
click at [592, 329] on div "Lifting my dress to show you my bare booty 🍑🔥 Preview Content is offered for $ …" at bounding box center [863, 296] width 623 height 121
click at [632, 222] on div "Miss u too! When baby?😘 💕 Aug. 14, 6:55 pm" at bounding box center [863, 204] width 623 height 61
click at [622, 392] on div "Maybe next Thursday or Friday mamacita I wanna se your head and armpits 😆" at bounding box center [666, 404] width 210 height 25
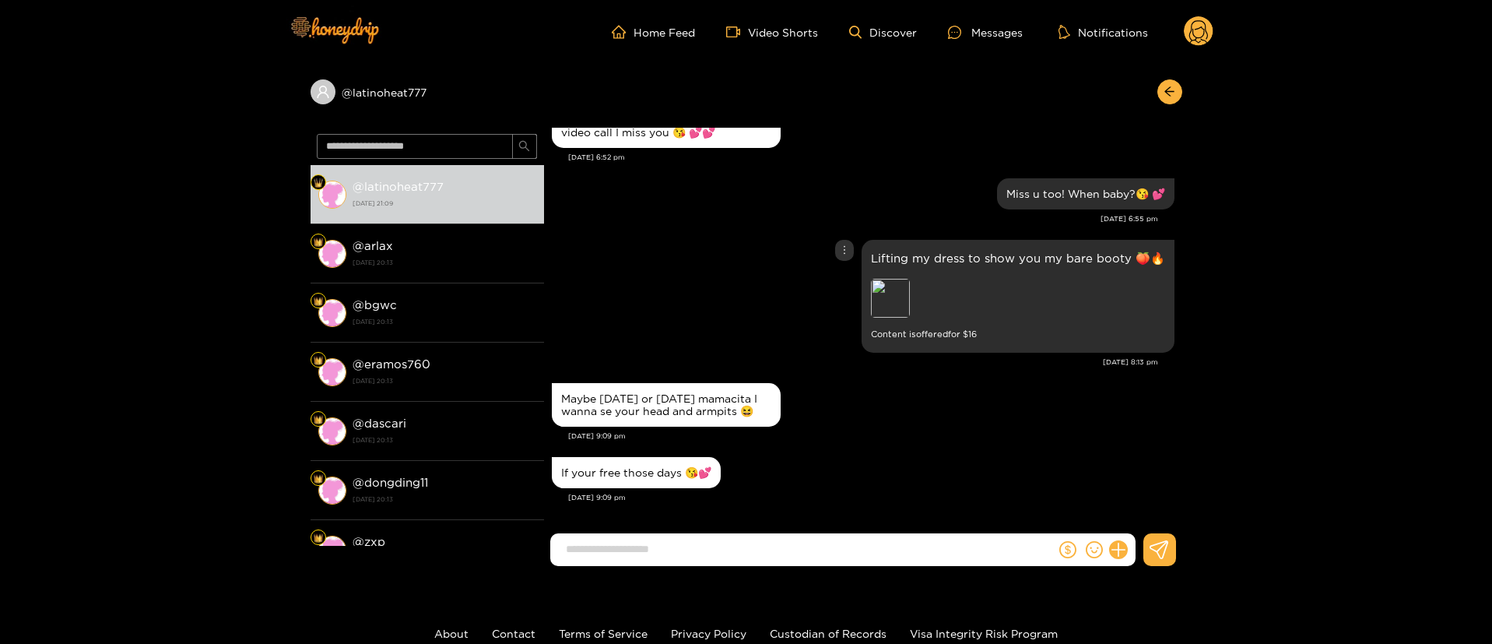
click at [736, 253] on div "Lifting my dress to show you my bare booty 🍑🔥 Preview Content is offered for $ …" at bounding box center [863, 296] width 623 height 121
click at [694, 89] on div "@ latinoheat777" at bounding box center [747, 96] width 872 height 64
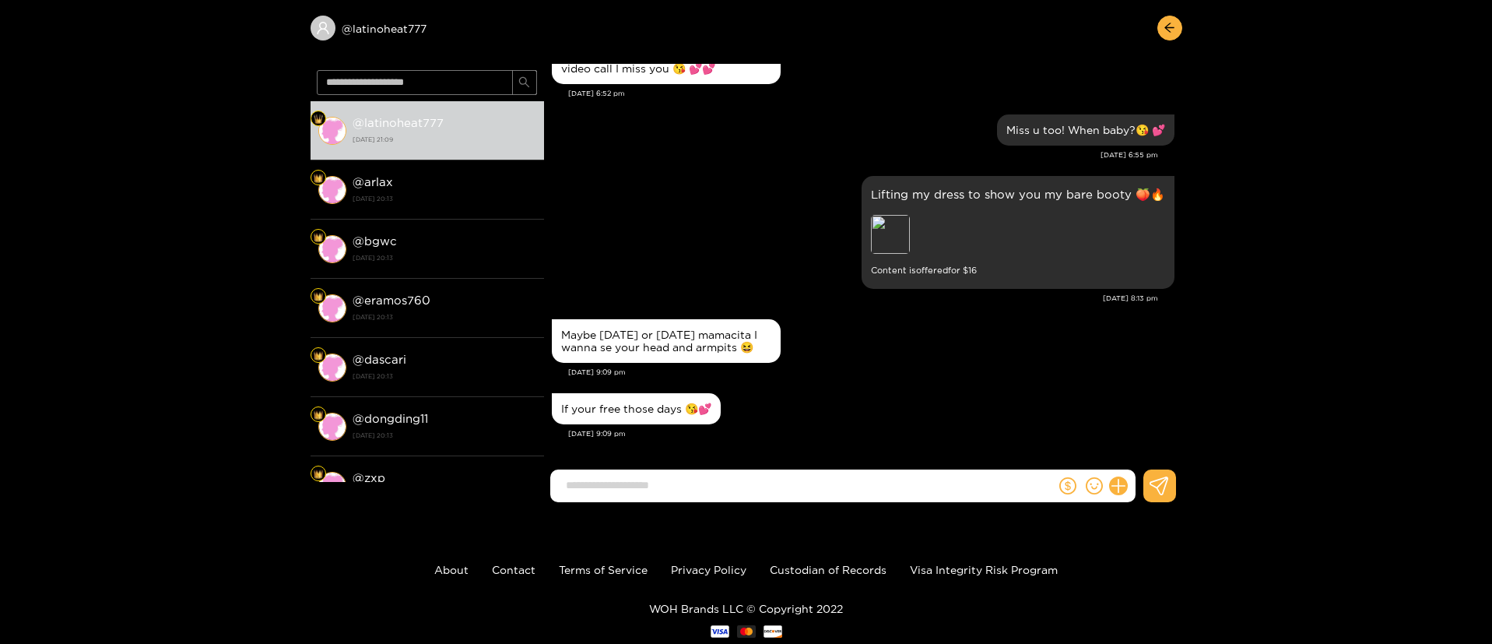
scroll to position [104, 0]
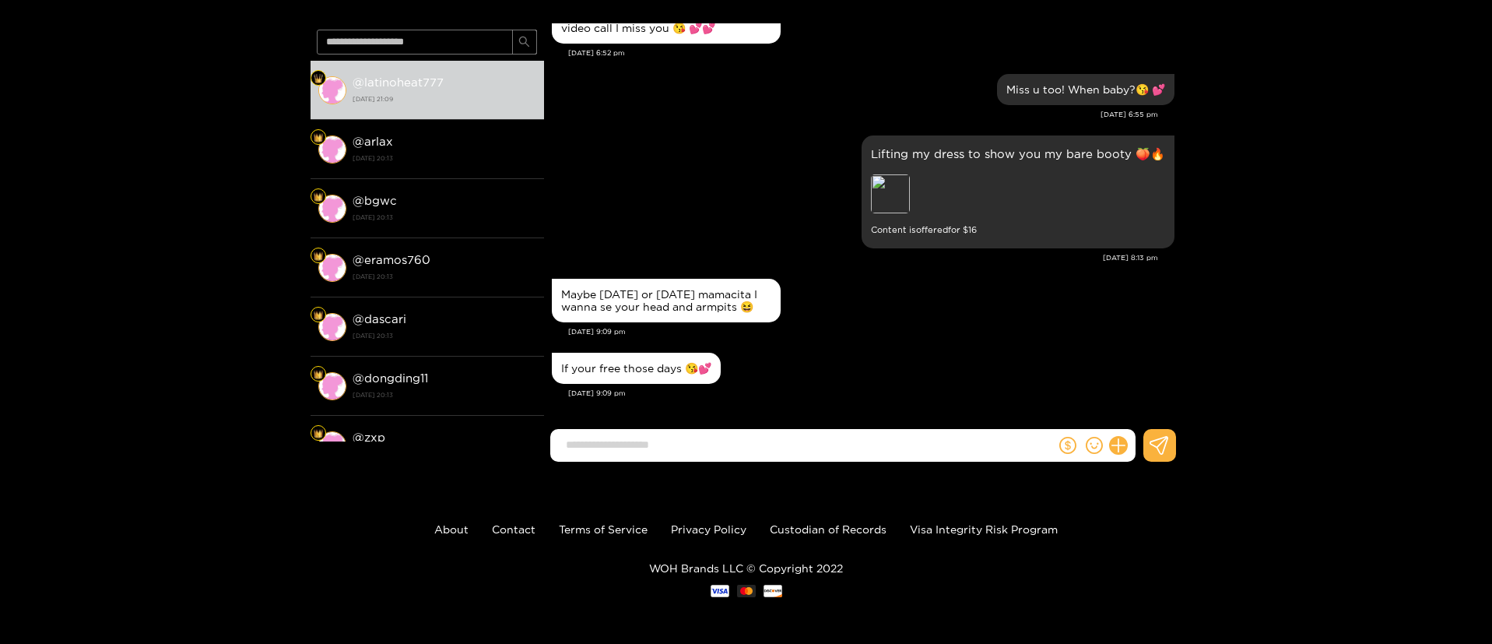
click at [823, 335] on div "Aug. 14, 9:09 pm" at bounding box center [871, 331] width 606 height 11
click at [736, 311] on div "Maybe next Thursday or Friday mamacita I wanna se your head and armpits 😆" at bounding box center [666, 300] width 210 height 25
click at [695, 294] on div "Maybe next Thursday or Friday mamacita I wanna se your head and armpits 😆" at bounding box center [666, 300] width 210 height 25
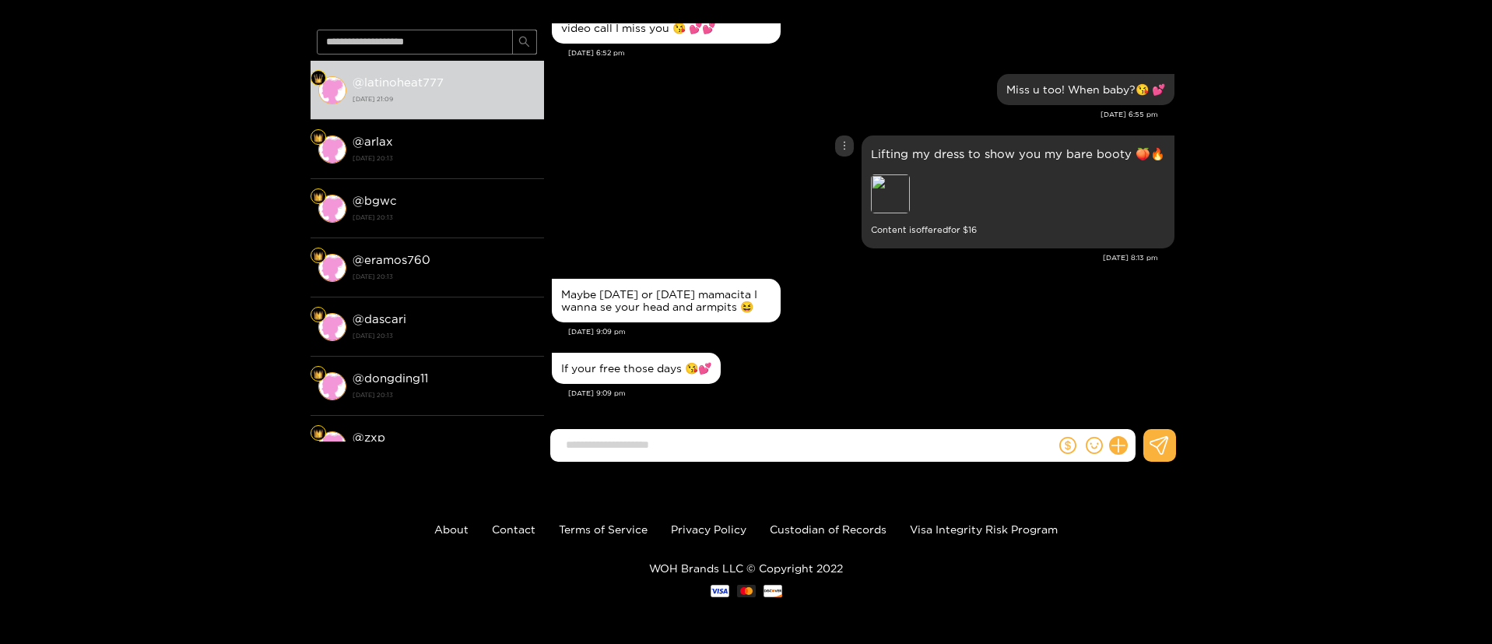
click at [725, 160] on div "Lifting my dress to show you my bare booty 🍑🔥 Preview Content is offered for $ …" at bounding box center [863, 192] width 623 height 121
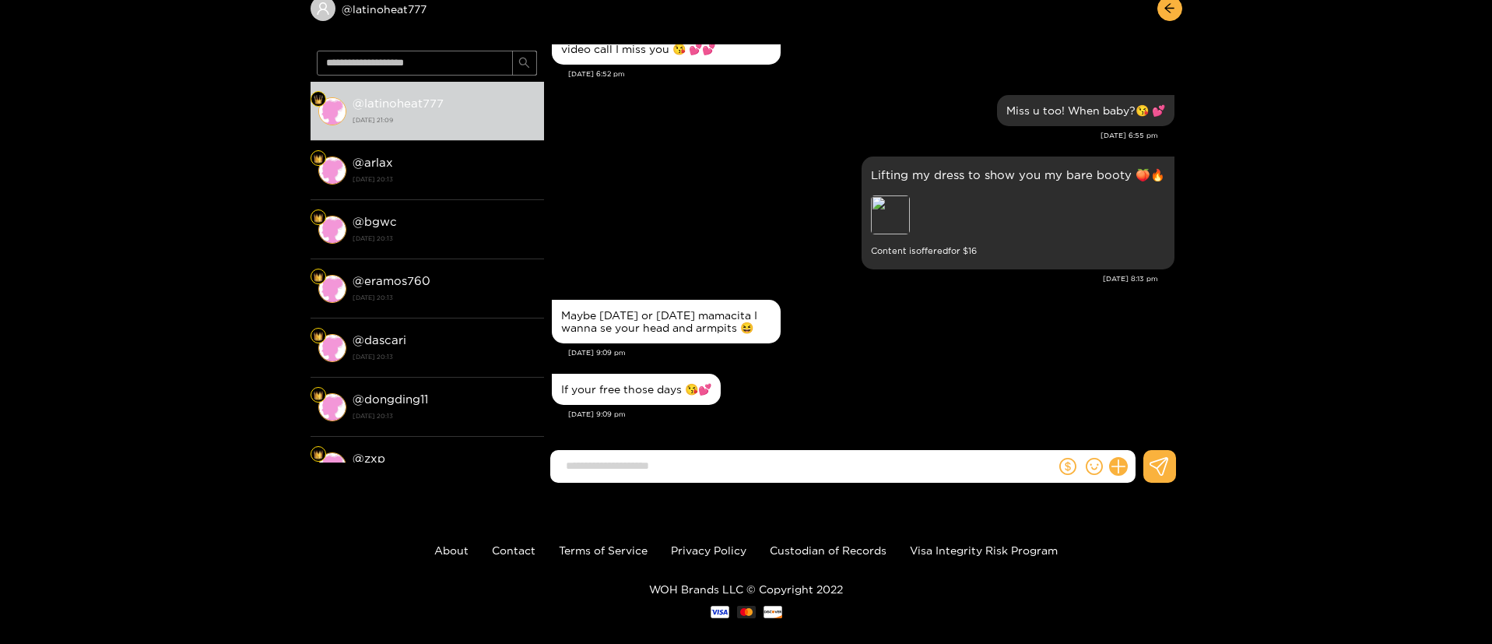
scroll to position [0, 0]
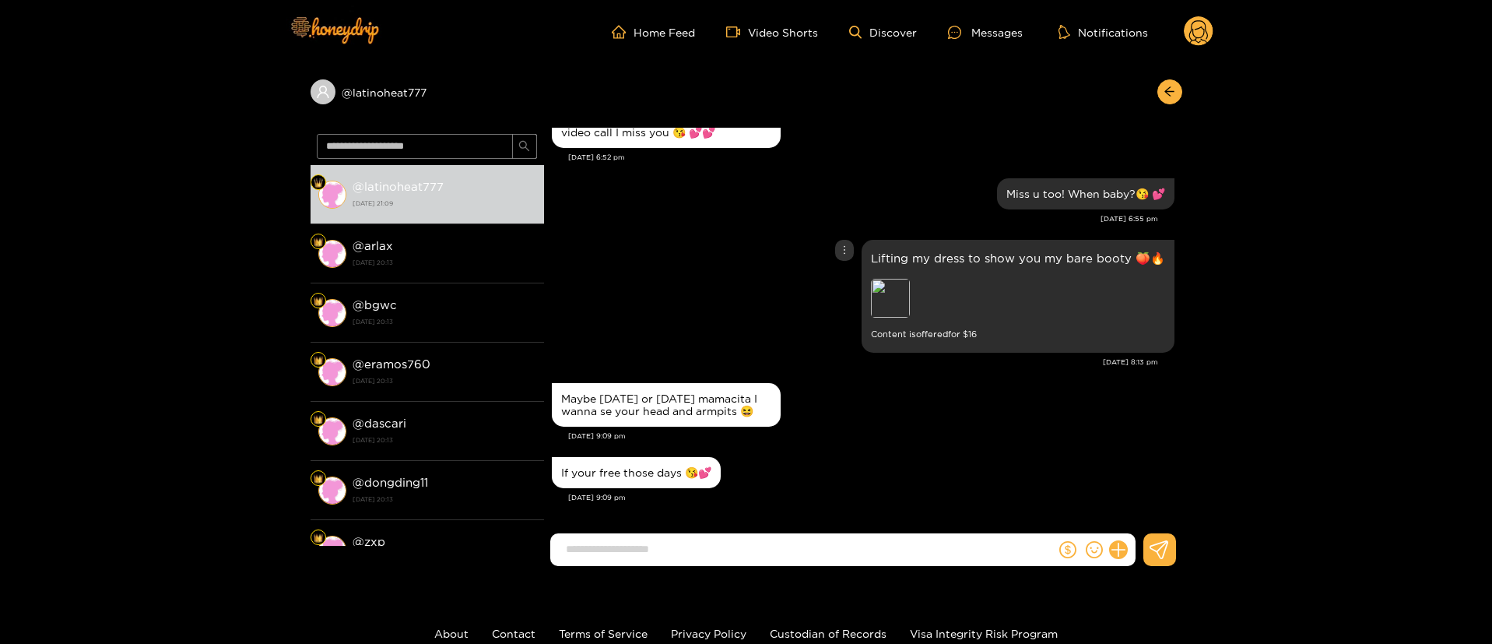
click at [715, 267] on div "Lifting my dress to show you my bare booty 🍑🔥 Preview Content is offered for $ …" at bounding box center [863, 296] width 623 height 121
click at [665, 240] on div "Lifting my dress to show you my bare booty 🍑🔥 Preview Content is offered for $ …" at bounding box center [863, 296] width 623 height 121
click at [695, 357] on div "Aug. 14, 8:13 pm" at bounding box center [855, 362] width 606 height 11
click at [811, 336] on div "Lifting my dress to show you my bare booty 🍑🔥 Preview Content is offered for $ …" at bounding box center [863, 296] width 623 height 121
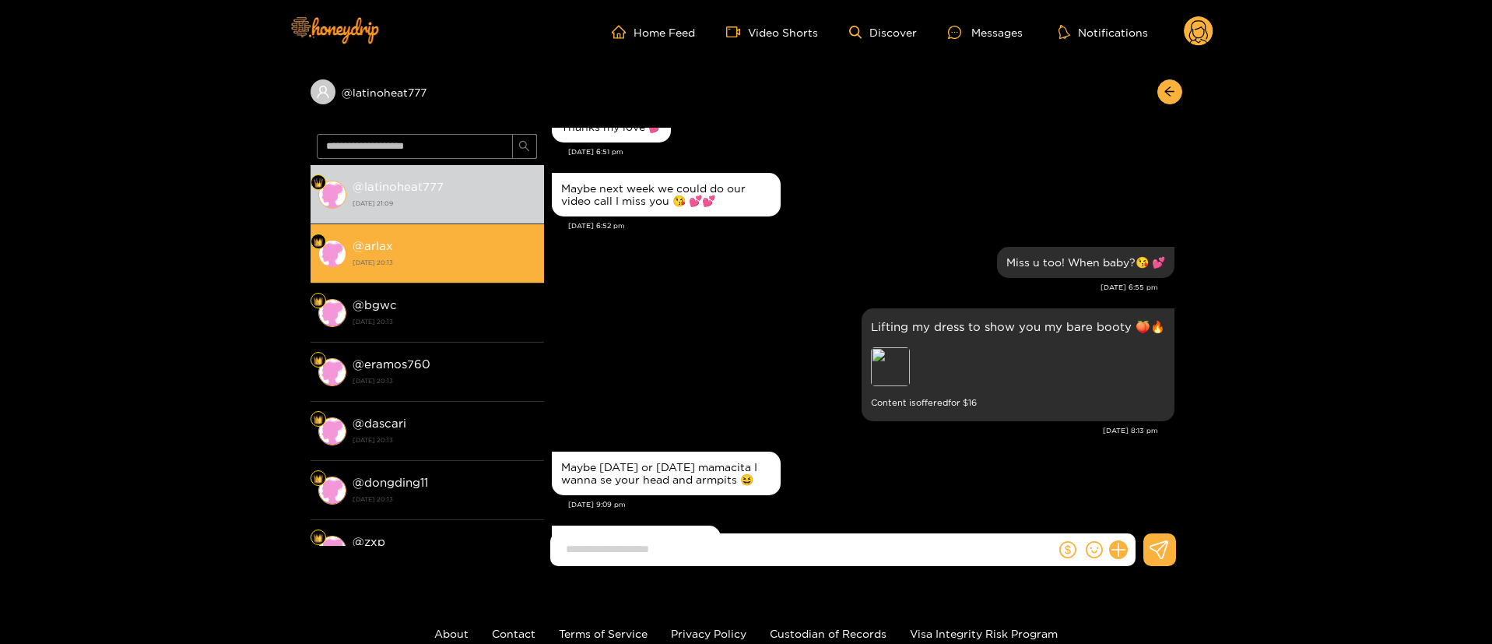
scroll to position [1354, 0]
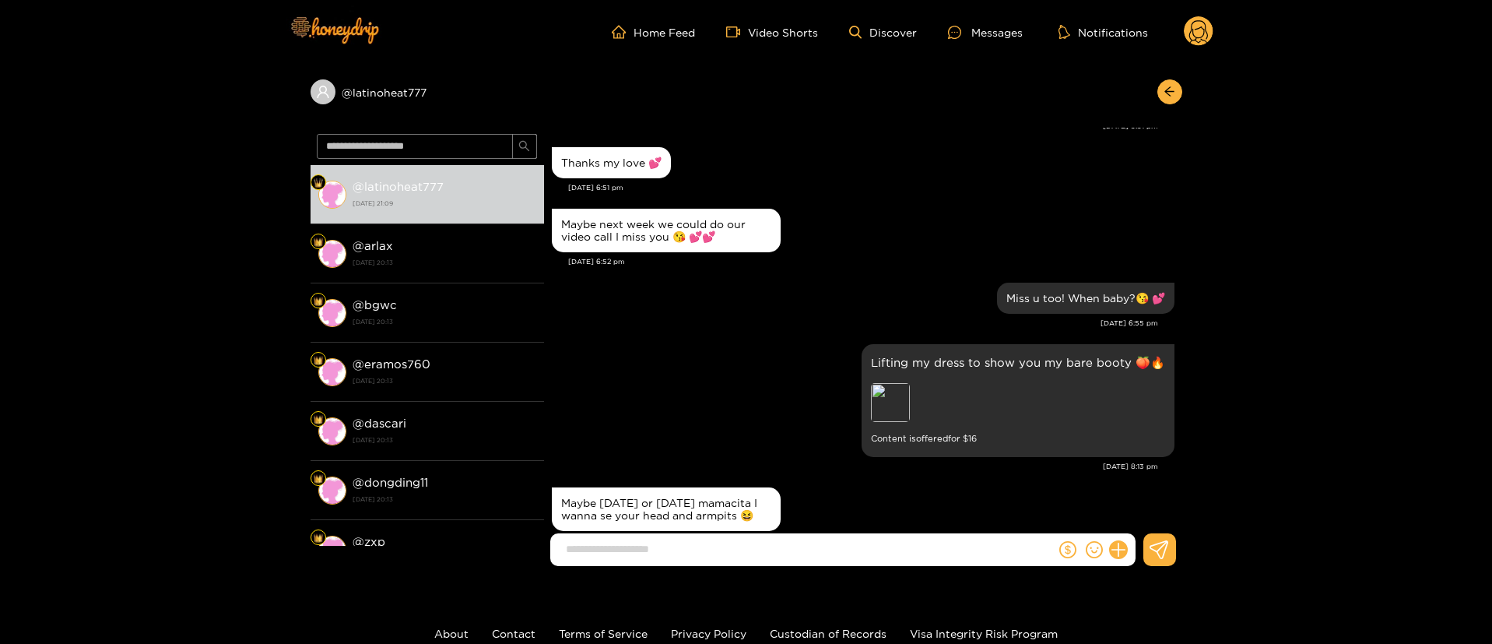
click at [776, 381] on div "Lifting my dress to show you my bare booty 🍑🔥 Preview Content is offered for $ …" at bounding box center [863, 400] width 623 height 121
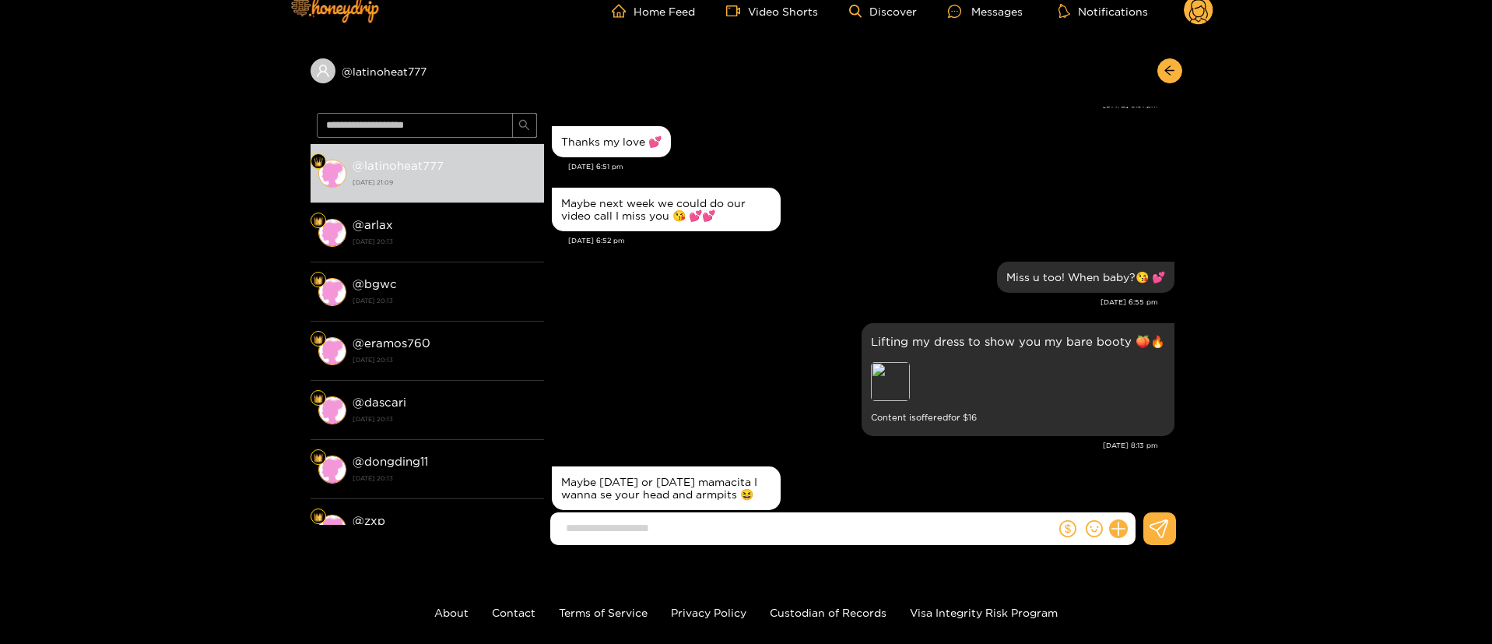
scroll to position [22, 0]
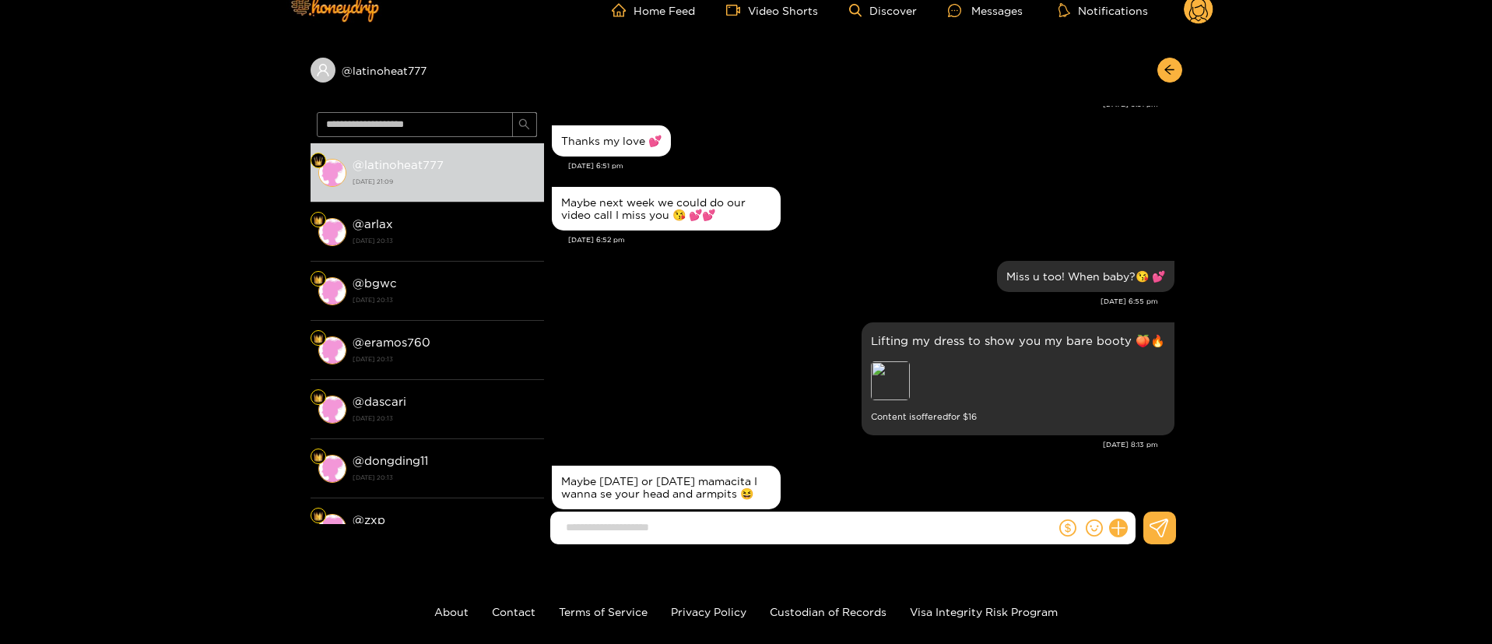
click at [1182, 437] on div "@ latinoheat777 @ latinoheat777 14 August 2025 21:09 @ arlax 14 August 2025 20:…" at bounding box center [746, 299] width 1492 height 515
drag, startPoint x: 1182, startPoint y: 437, endPoint x: 1182, endPoint y: 452, distance: 14.8
click at [1182, 452] on div "@ latinoheat777 @ latinoheat777 14 August 2025 21:09 @ arlax 14 August 2025 20:…" at bounding box center [746, 299] width 1492 height 515
click at [1182, 428] on div "@ latinoheat777 @ latinoheat777 14 August 2025 21:09 @ arlax 14 August 2025 20:…" at bounding box center [746, 299] width 1492 height 515
click at [1181, 431] on div "Ghost Vazquez Hope you enjoy your torturing leg workout Aug. 14, 3:24 am I did …" at bounding box center [863, 311] width 638 height 410
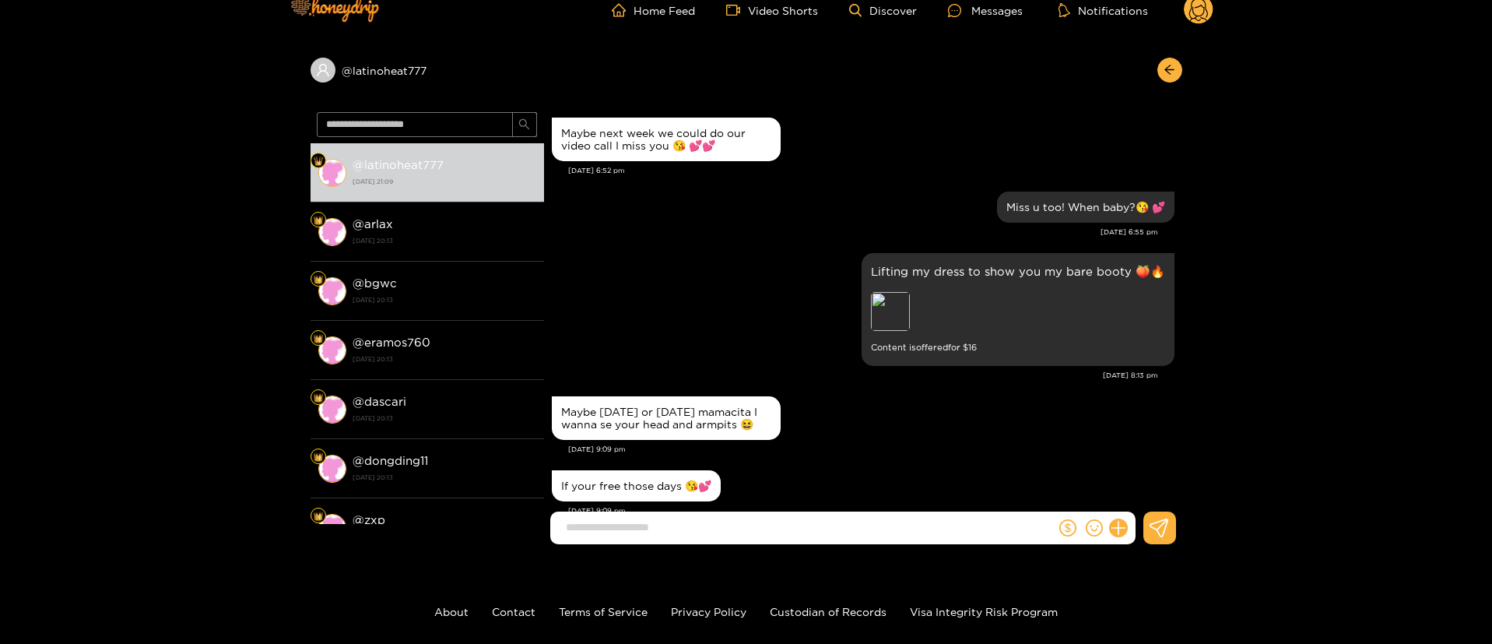
scroll to position [1428, 0]
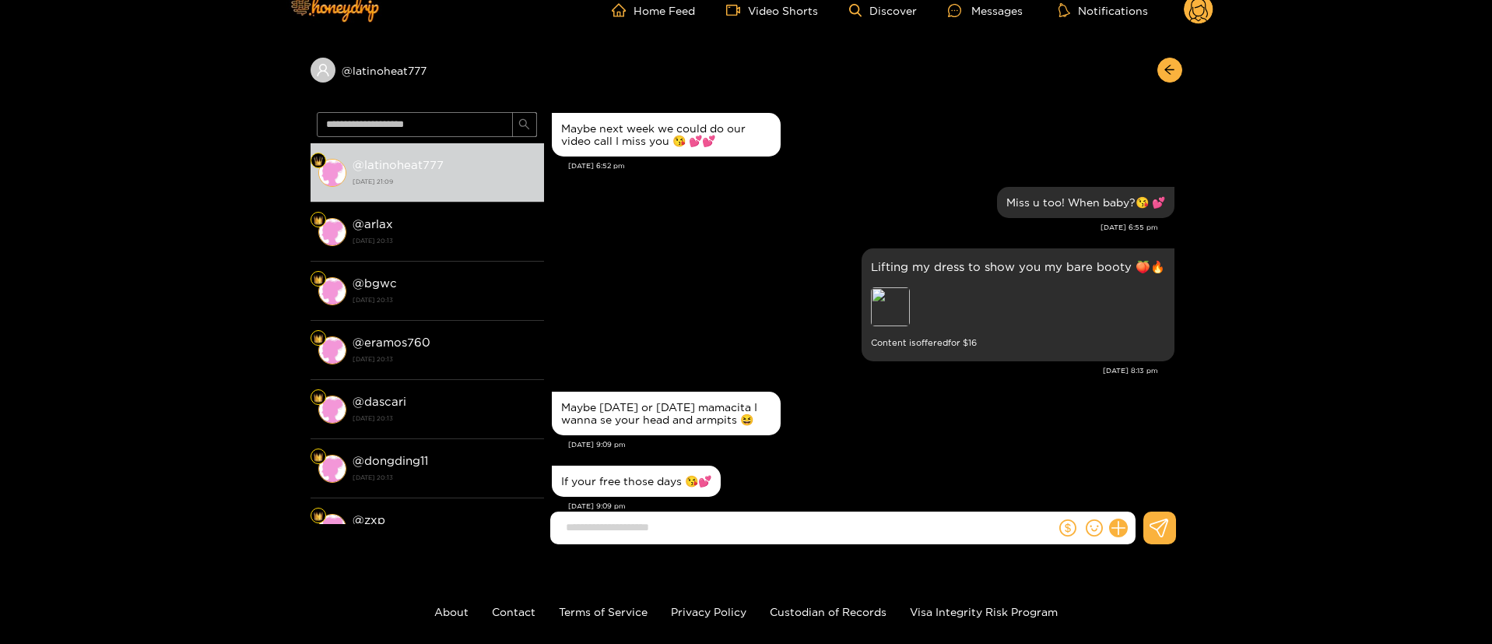
click at [599, 227] on div "Aug. 14, 6:55 pm" at bounding box center [855, 227] width 606 height 11
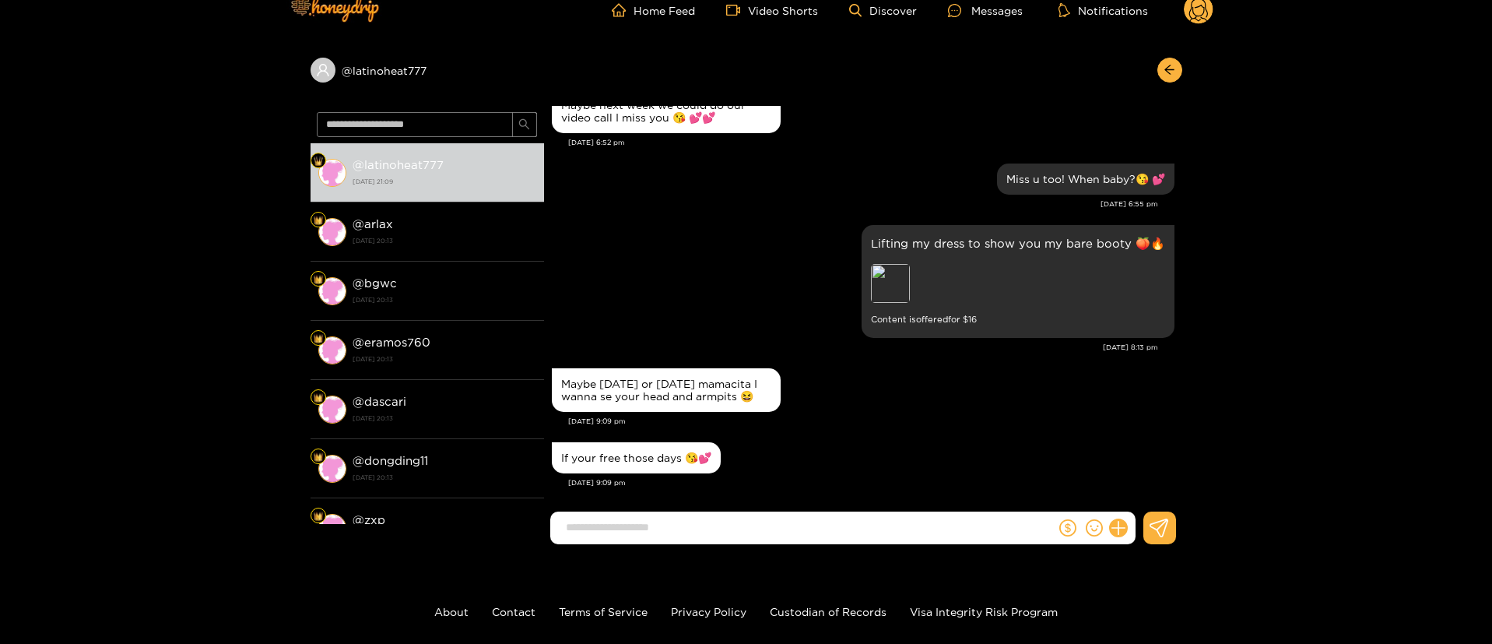
scroll to position [1471, 0]
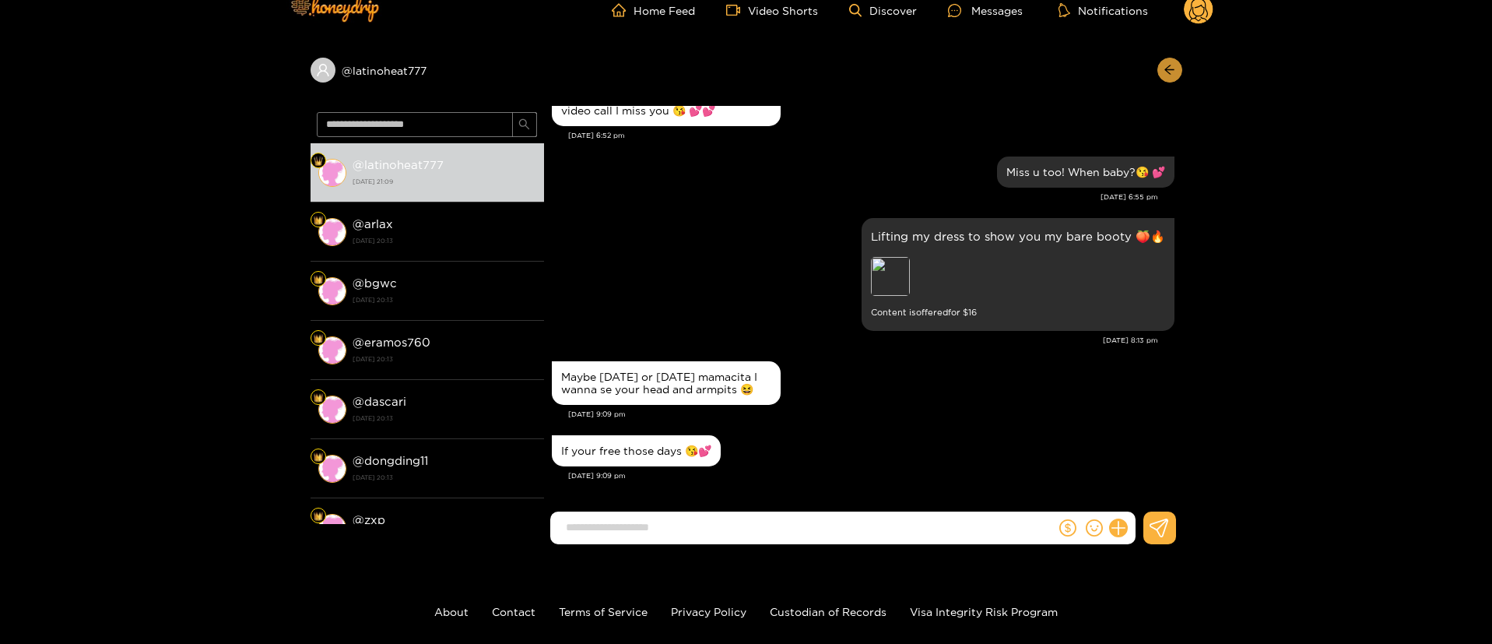
drag, startPoint x: 1152, startPoint y: 75, endPoint x: 1174, endPoint y: 72, distance: 22.0
click at [1153, 76] on div at bounding box center [1166, 70] width 33 height 25
click at [1179, 72] on button "button" at bounding box center [1170, 70] width 25 height 25
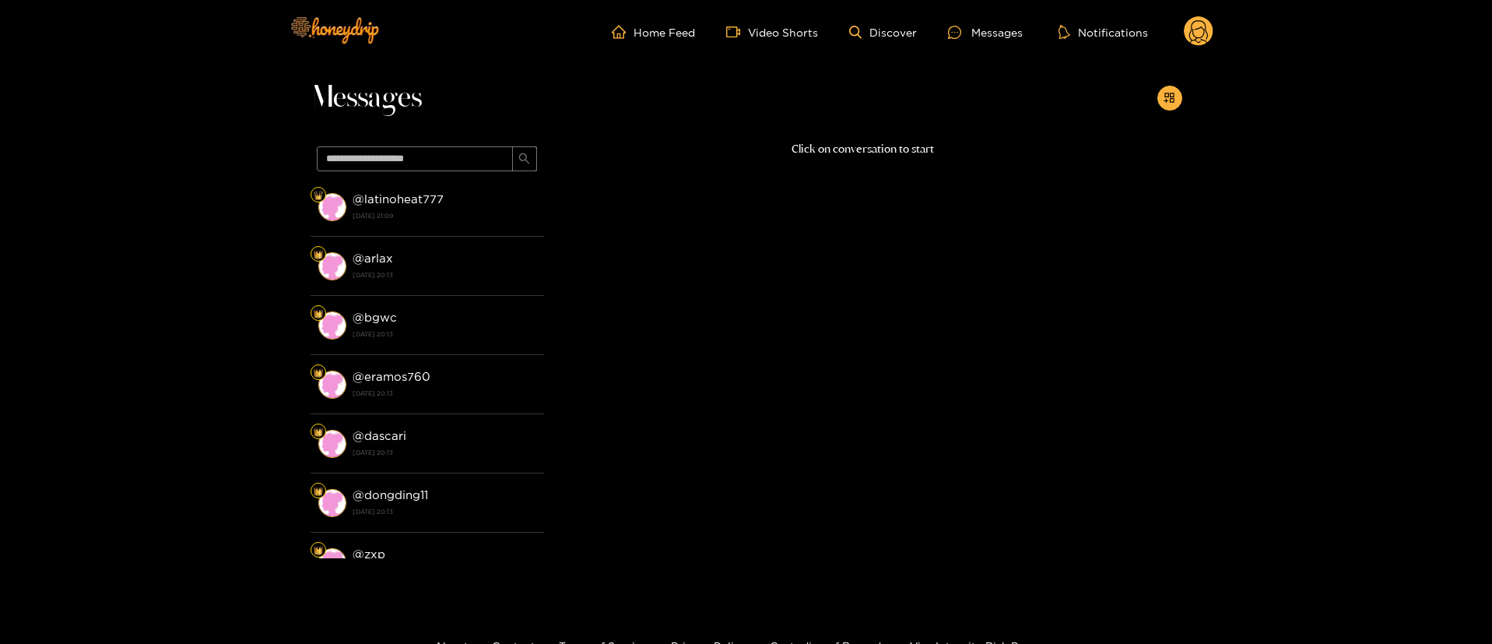
click at [1201, 29] on circle at bounding box center [1199, 31] width 30 height 30
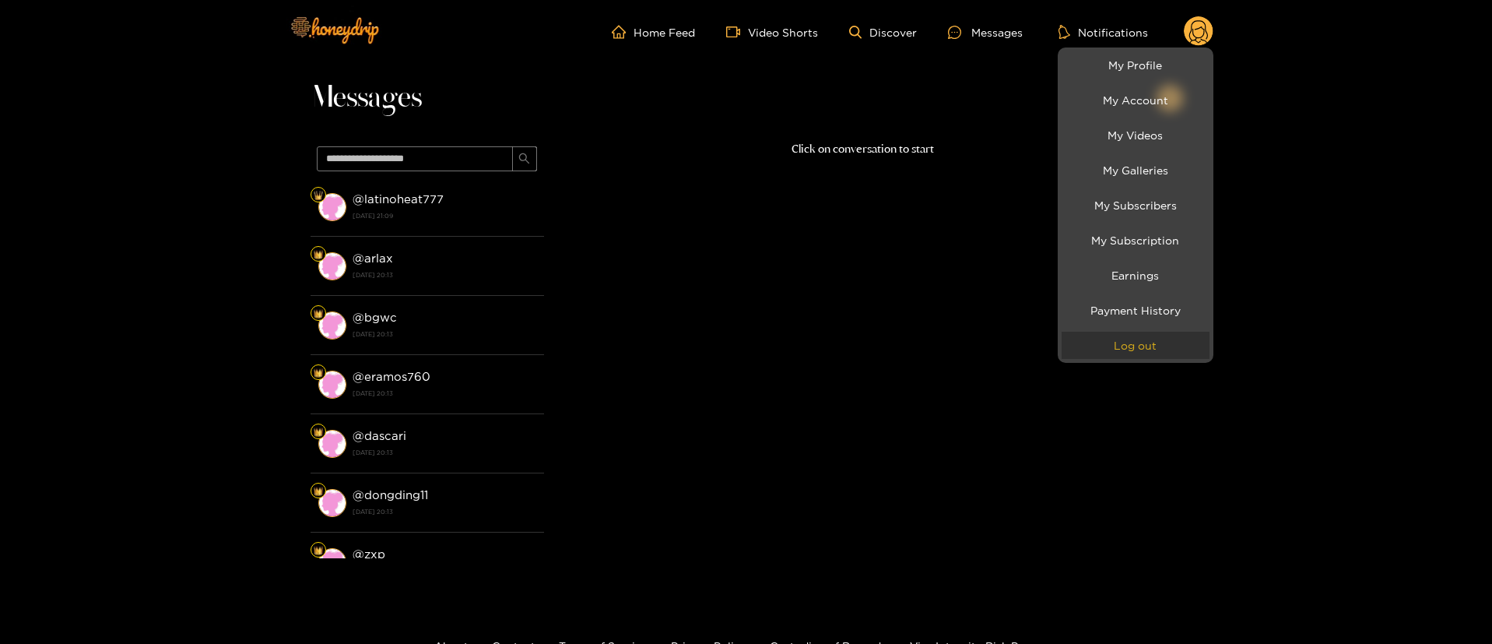
click at [1147, 346] on button "Log out" at bounding box center [1136, 345] width 148 height 27
